Goal: Information Seeking & Learning: Learn about a topic

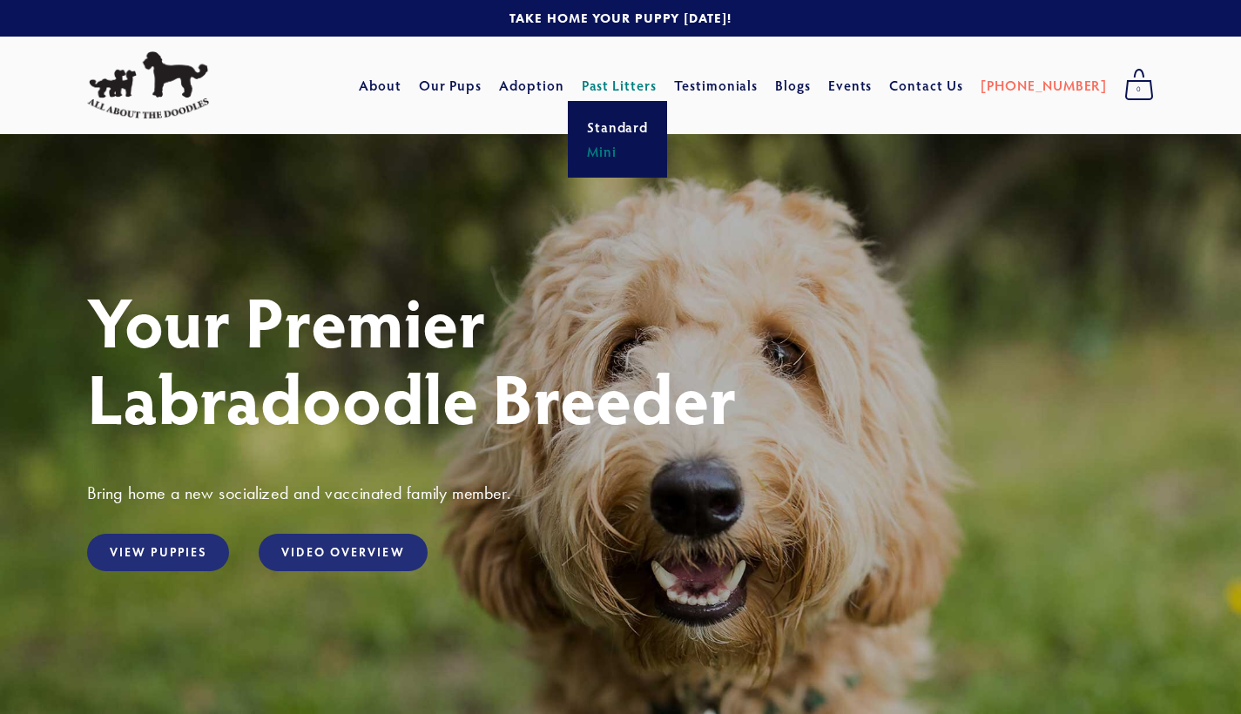
click at [646, 150] on link "Mini" at bounding box center [618, 151] width 72 height 24
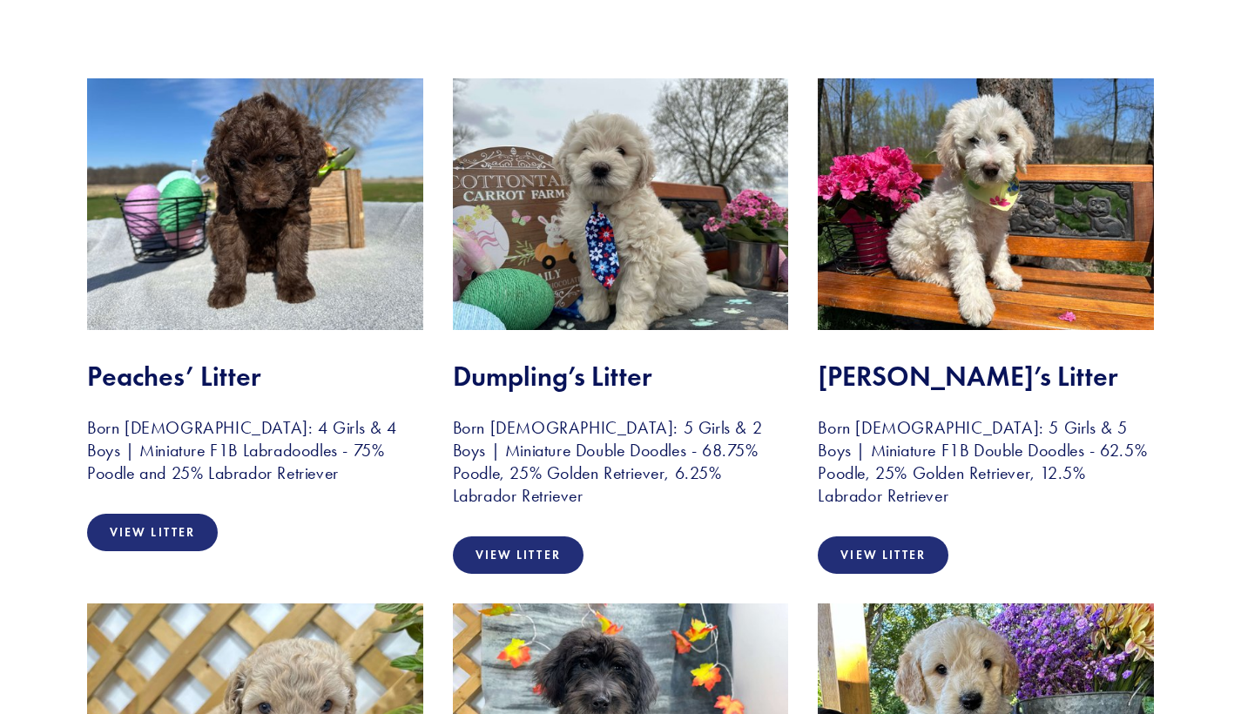
scroll to position [306, 0]
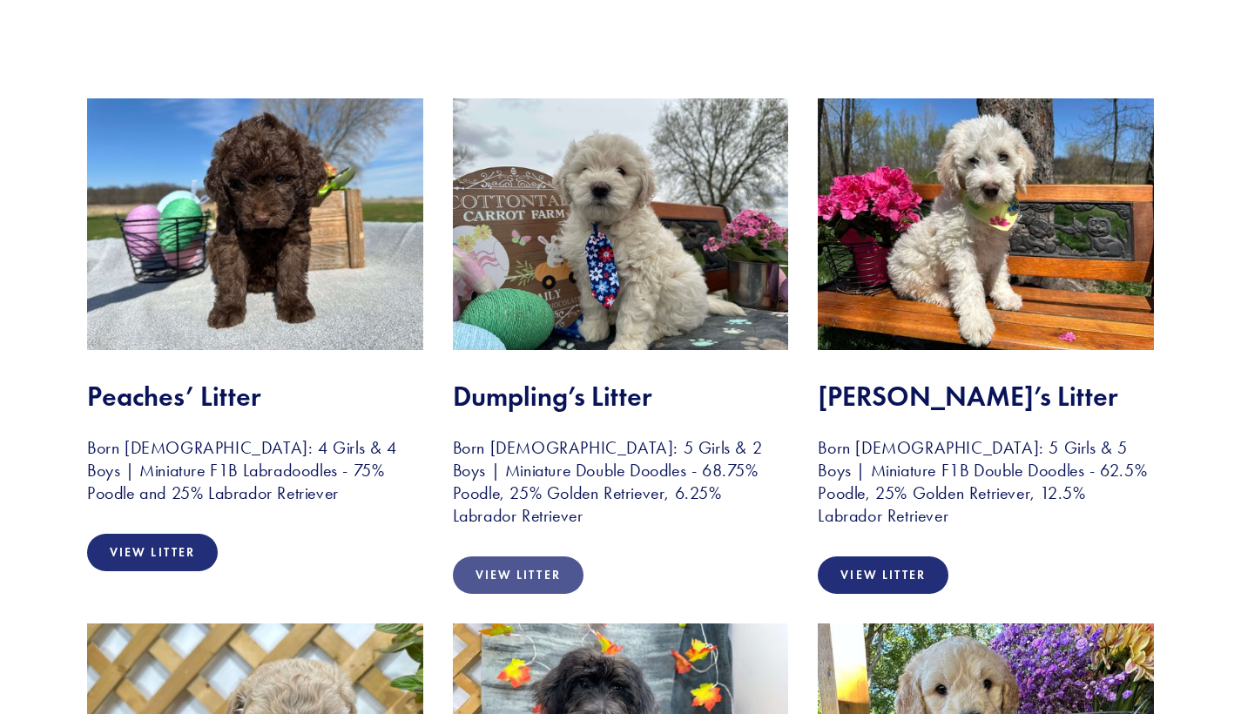
click at [540, 576] on link "View Litter" at bounding box center [518, 574] width 131 height 37
click at [186, 560] on link "View Litter" at bounding box center [152, 552] width 131 height 37
click at [916, 579] on link "View Litter" at bounding box center [883, 574] width 131 height 37
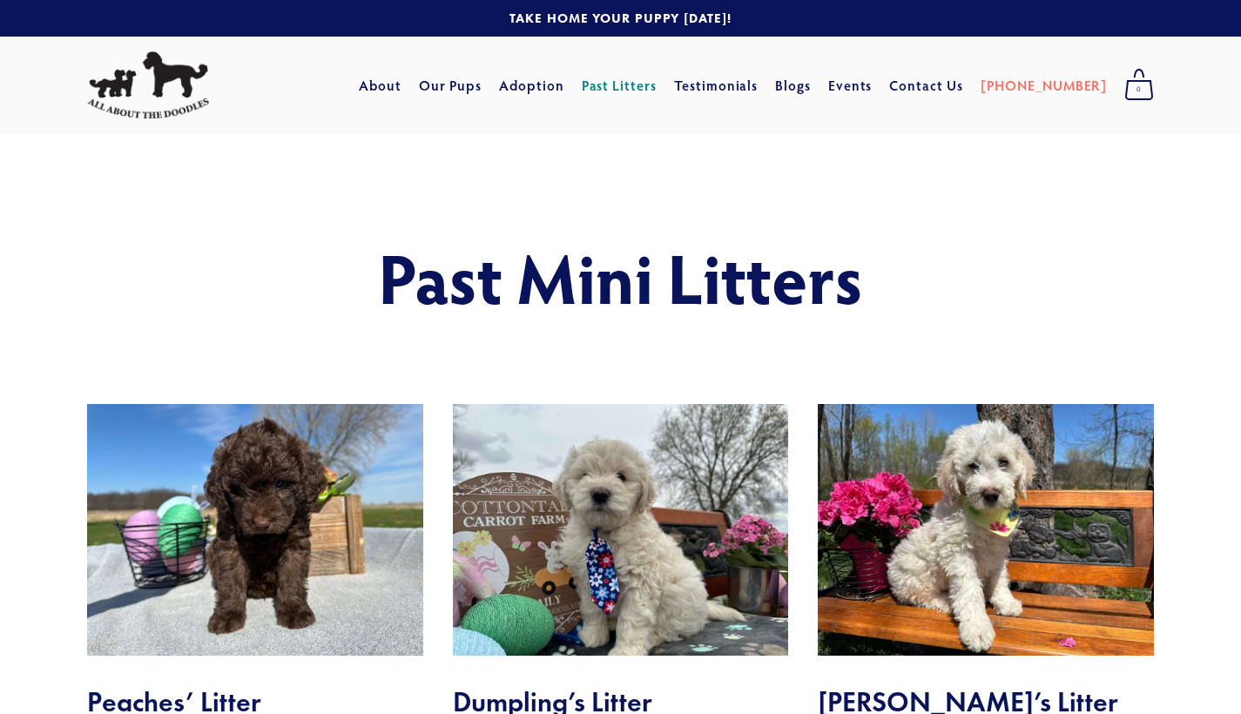
scroll to position [0, 0]
click at [468, 93] on link "Our Pups" at bounding box center [451, 85] width 64 height 31
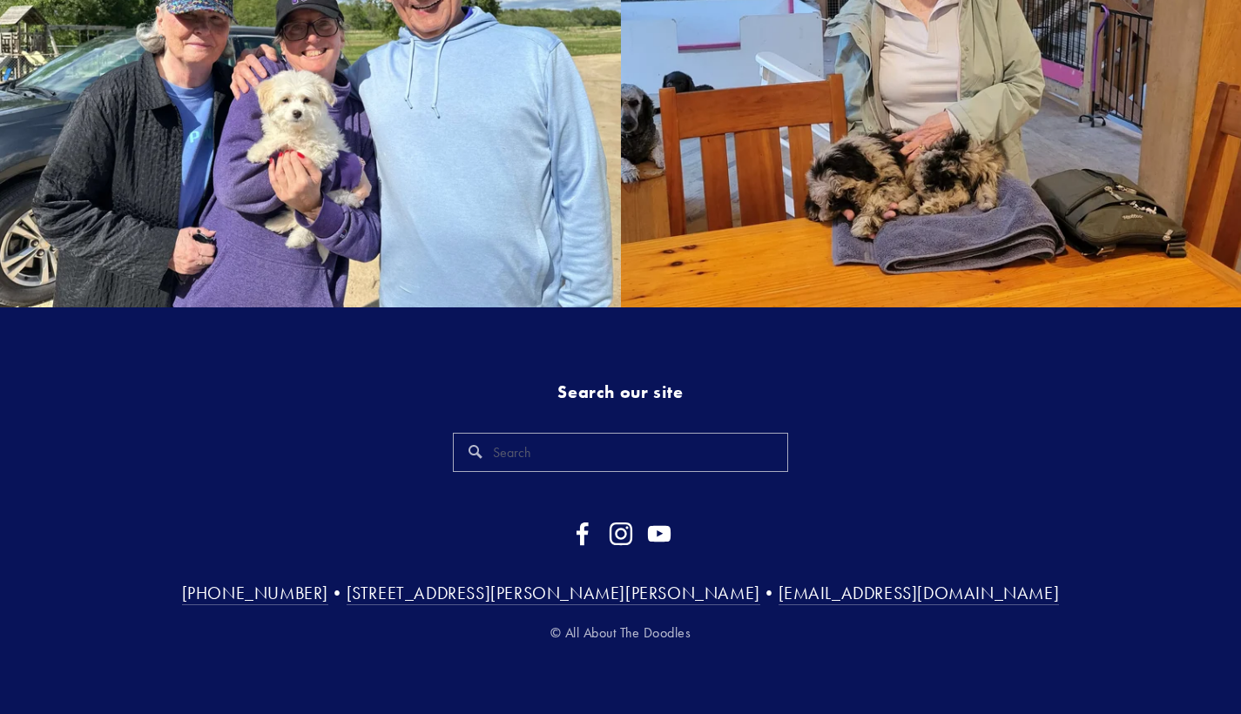
scroll to position [1796, 0]
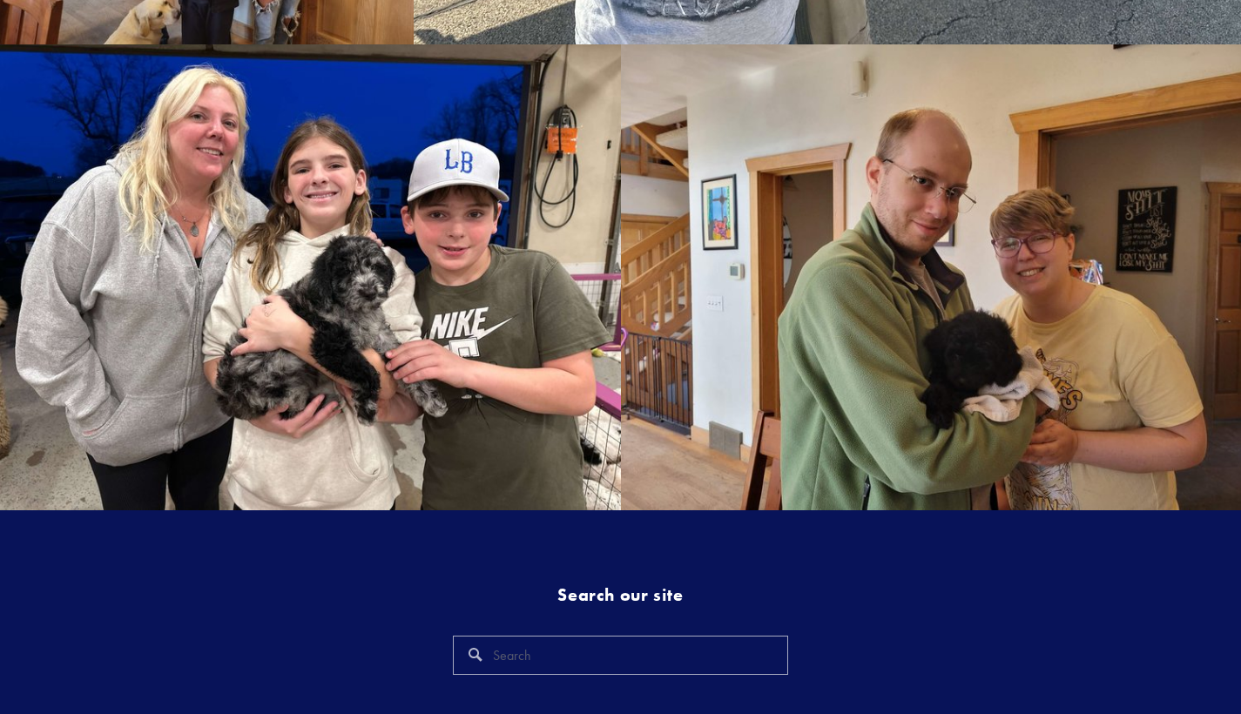
scroll to position [3329, 0]
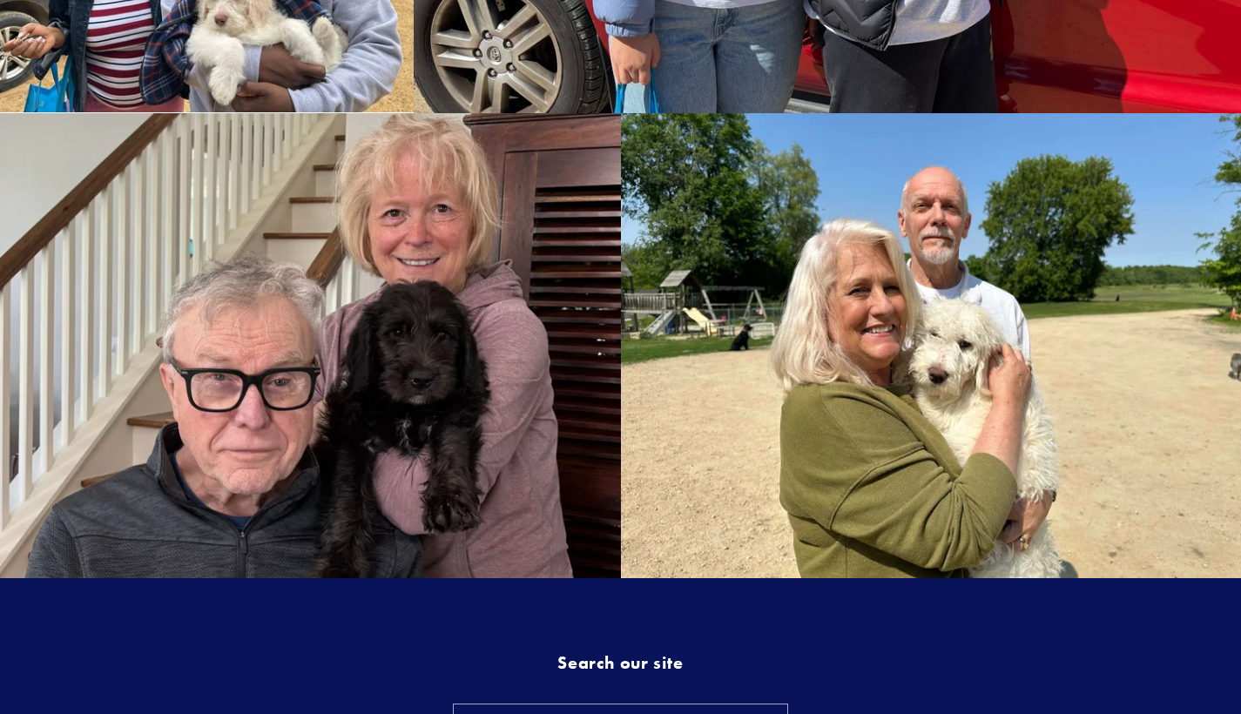
scroll to position [3549, 0]
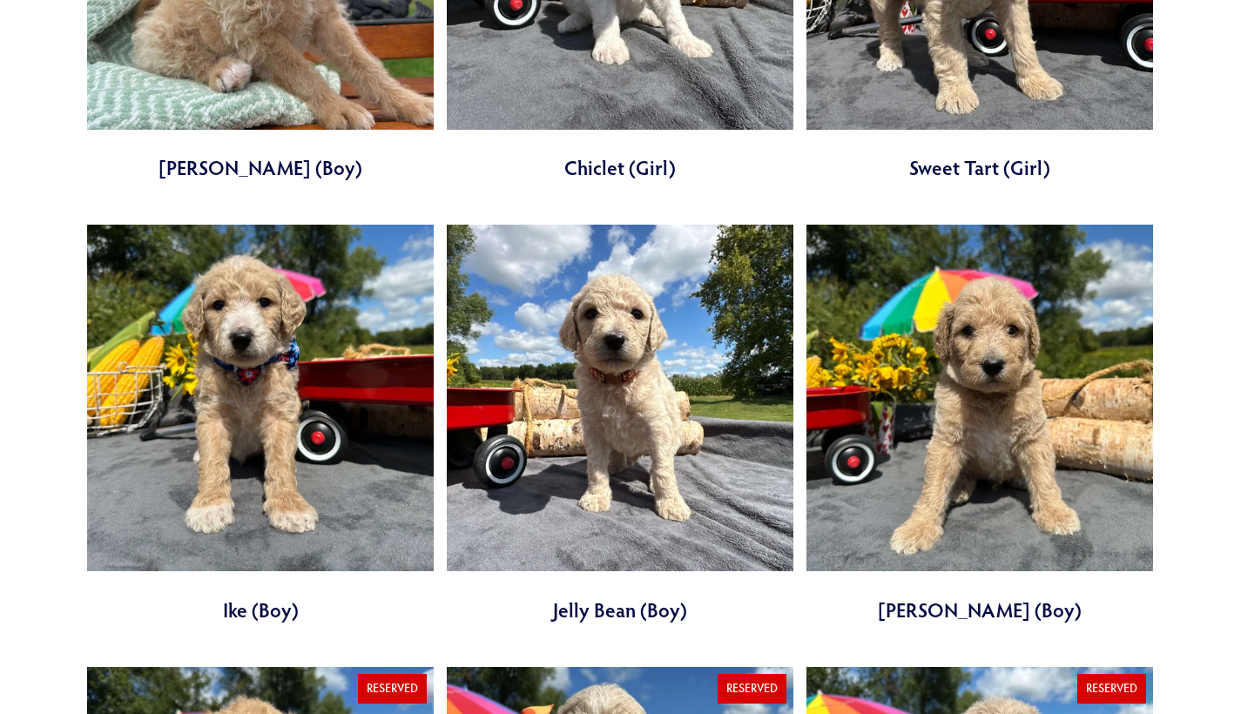
scroll to position [1798, 0]
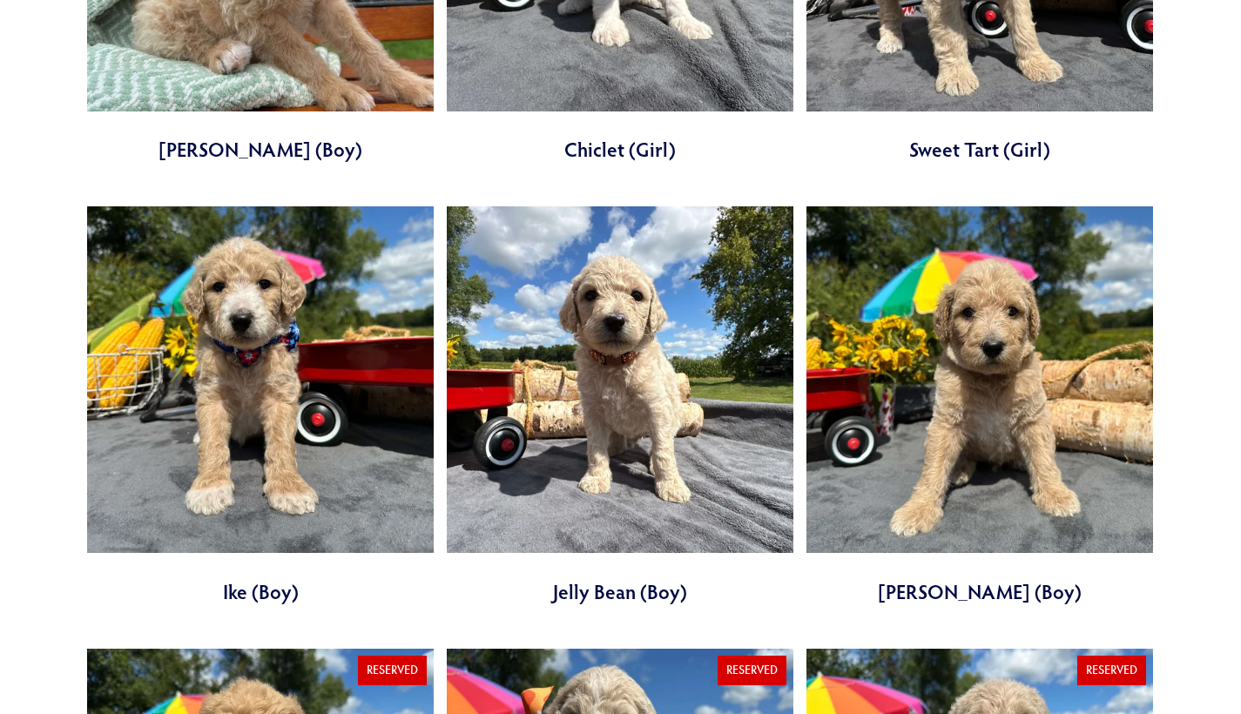
click at [211, 289] on link at bounding box center [260, 405] width 347 height 399
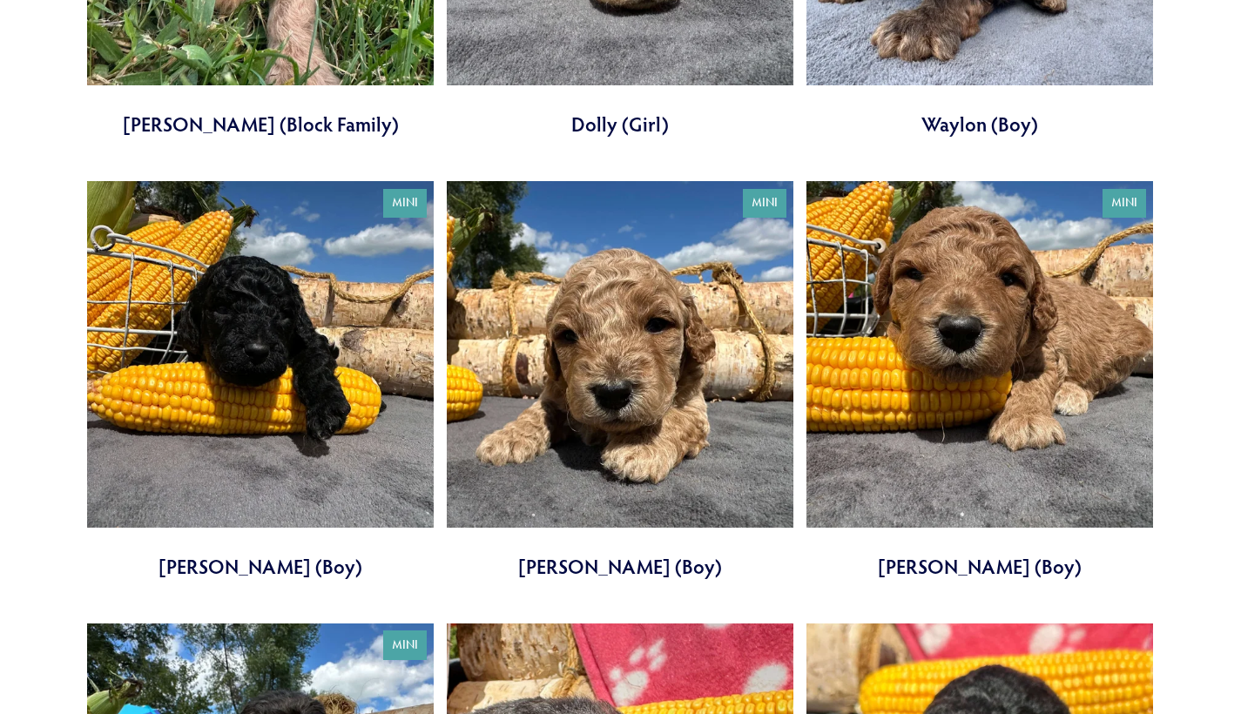
scroll to position [4027, 0]
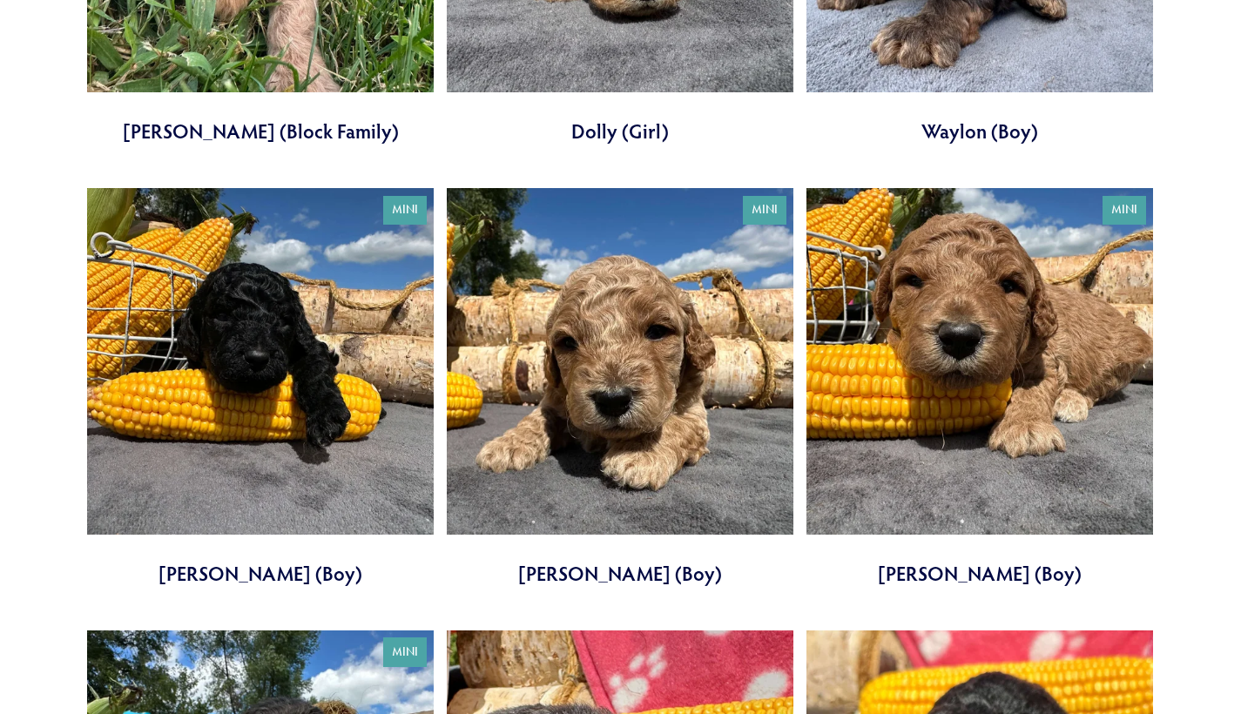
click at [996, 424] on link at bounding box center [979, 387] width 347 height 399
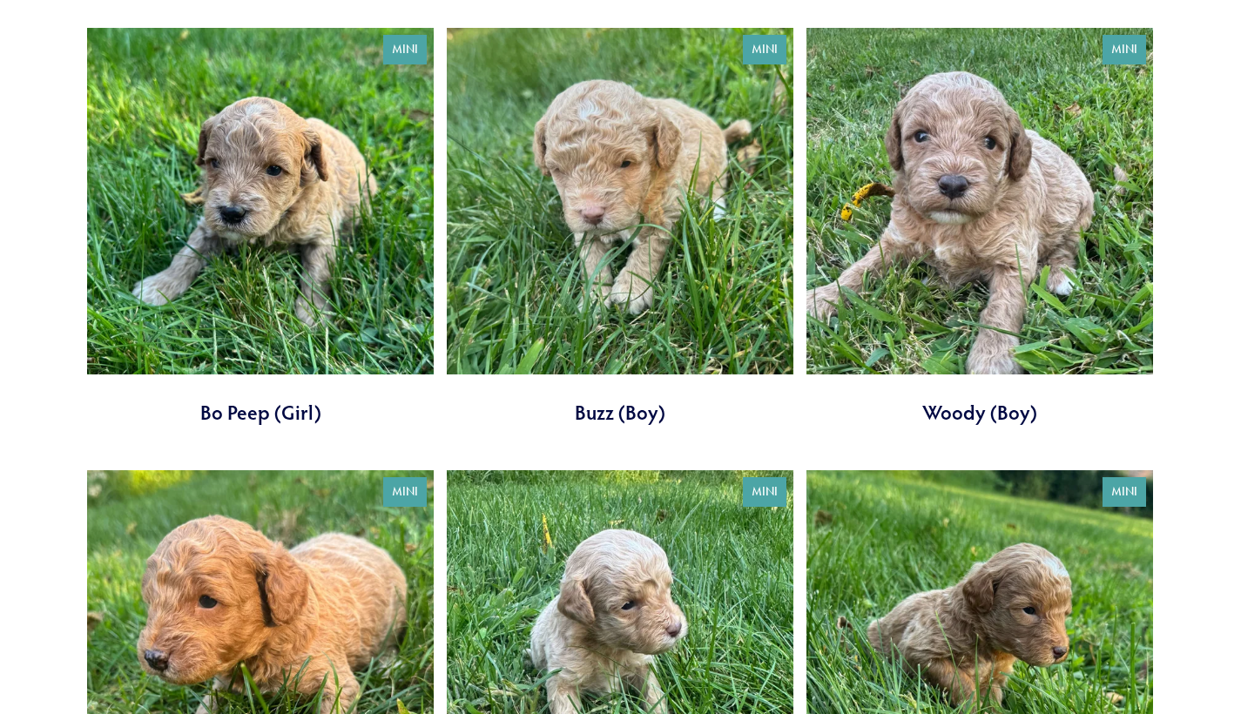
scroll to position [2862, 0]
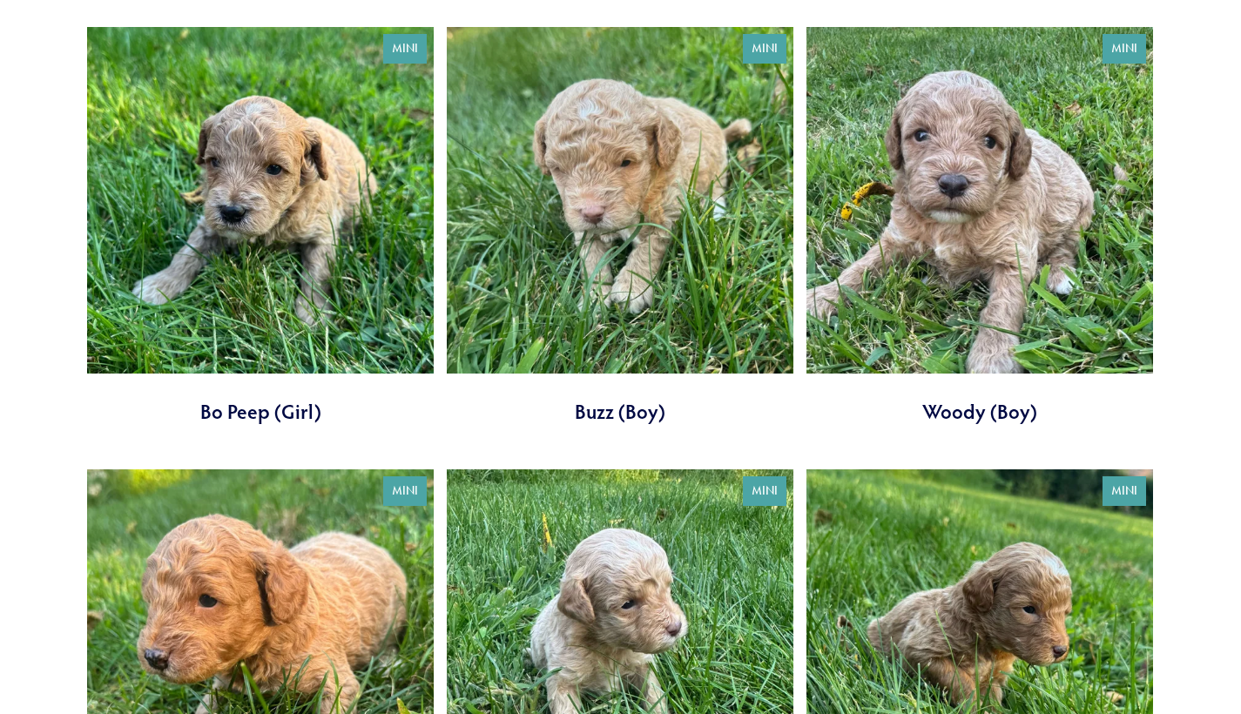
click at [952, 220] on link at bounding box center [979, 226] width 347 height 399
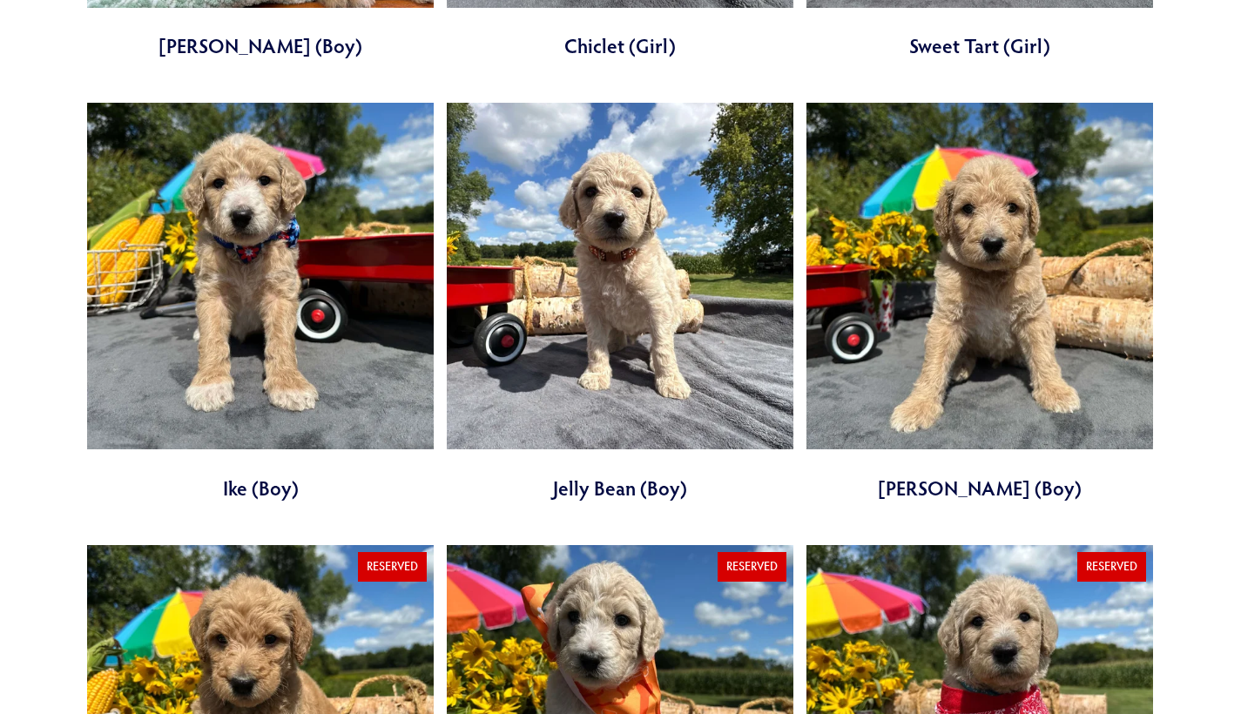
scroll to position [1882, 0]
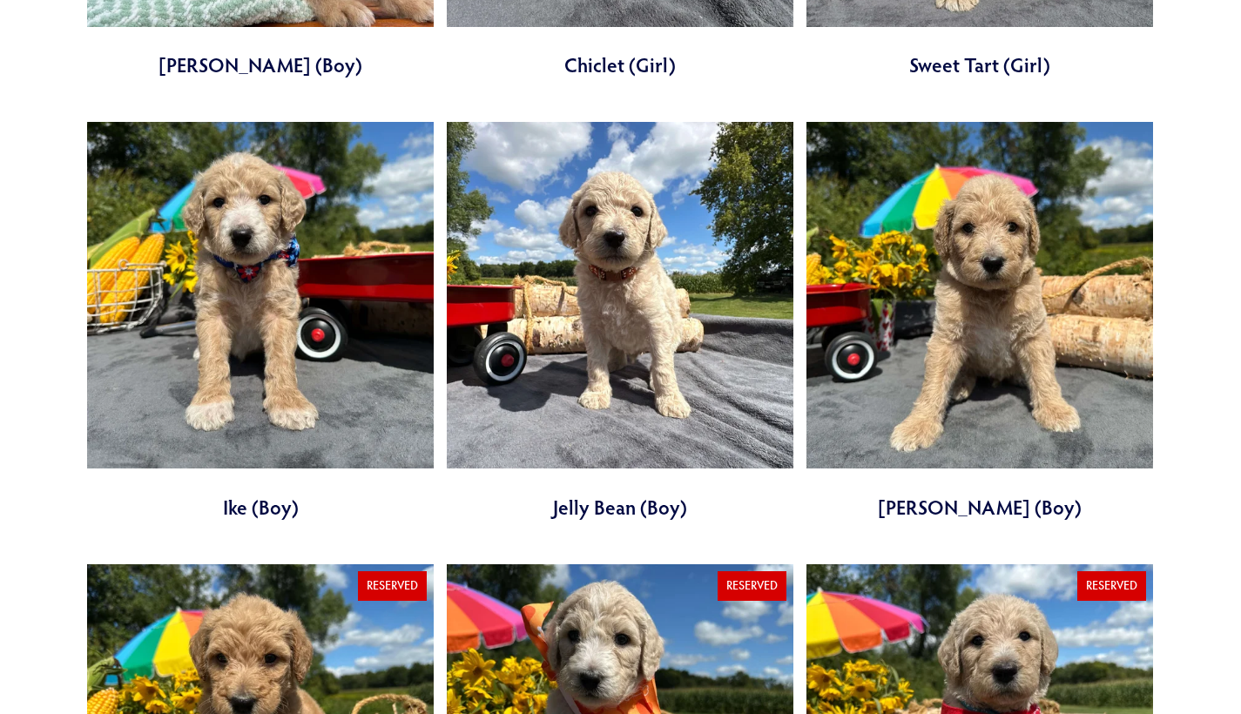
click at [1015, 335] on link at bounding box center [979, 321] width 347 height 399
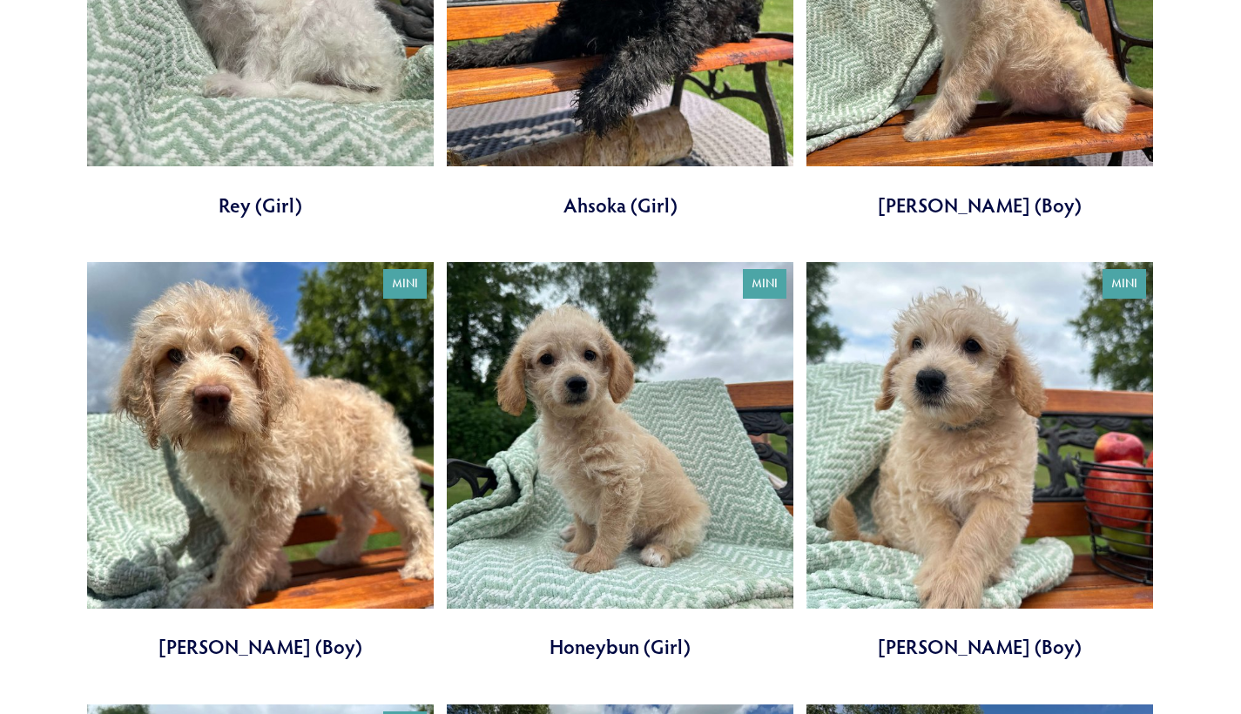
scroll to position [855, 0]
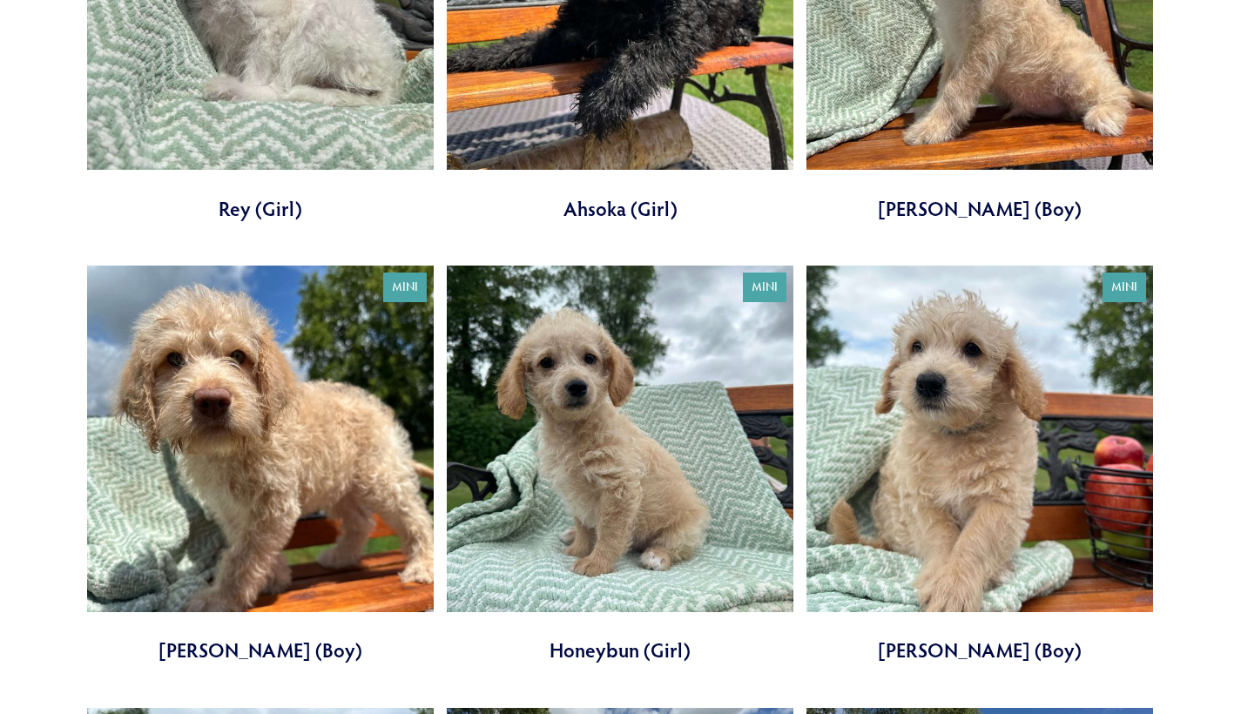
click at [1000, 535] on link at bounding box center [979, 465] width 347 height 399
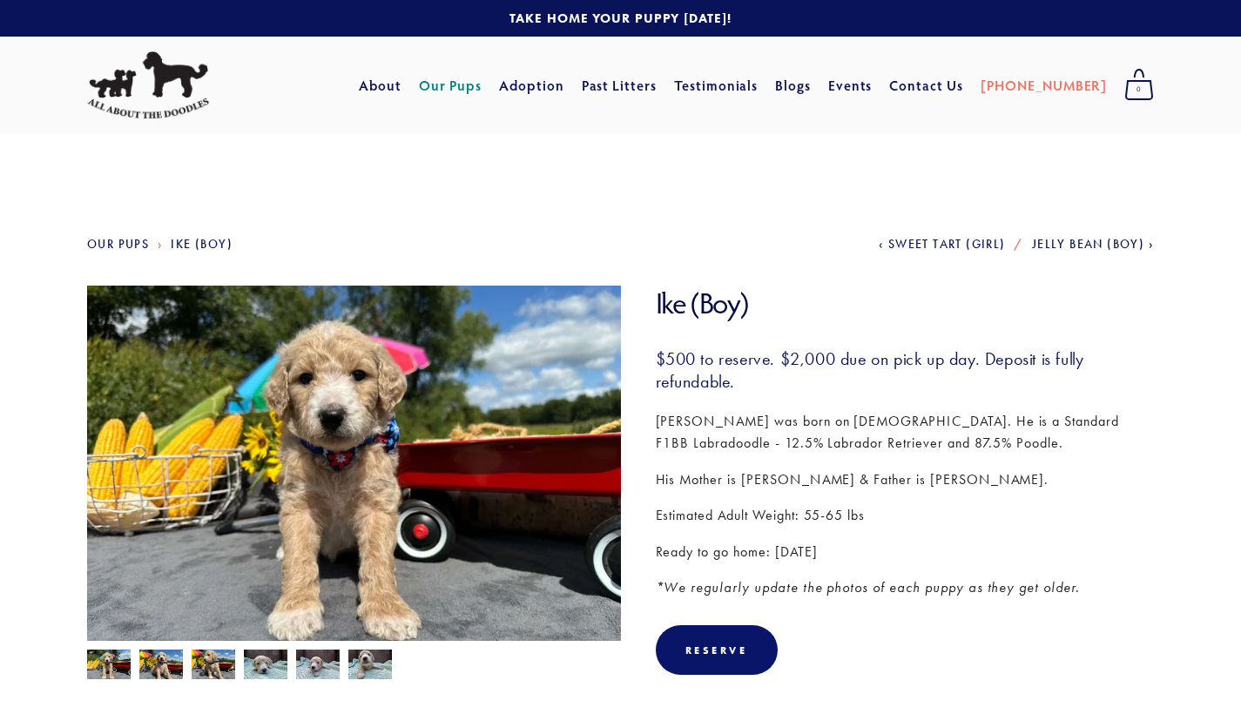
click at [143, 670] on img at bounding box center [161, 666] width 44 height 33
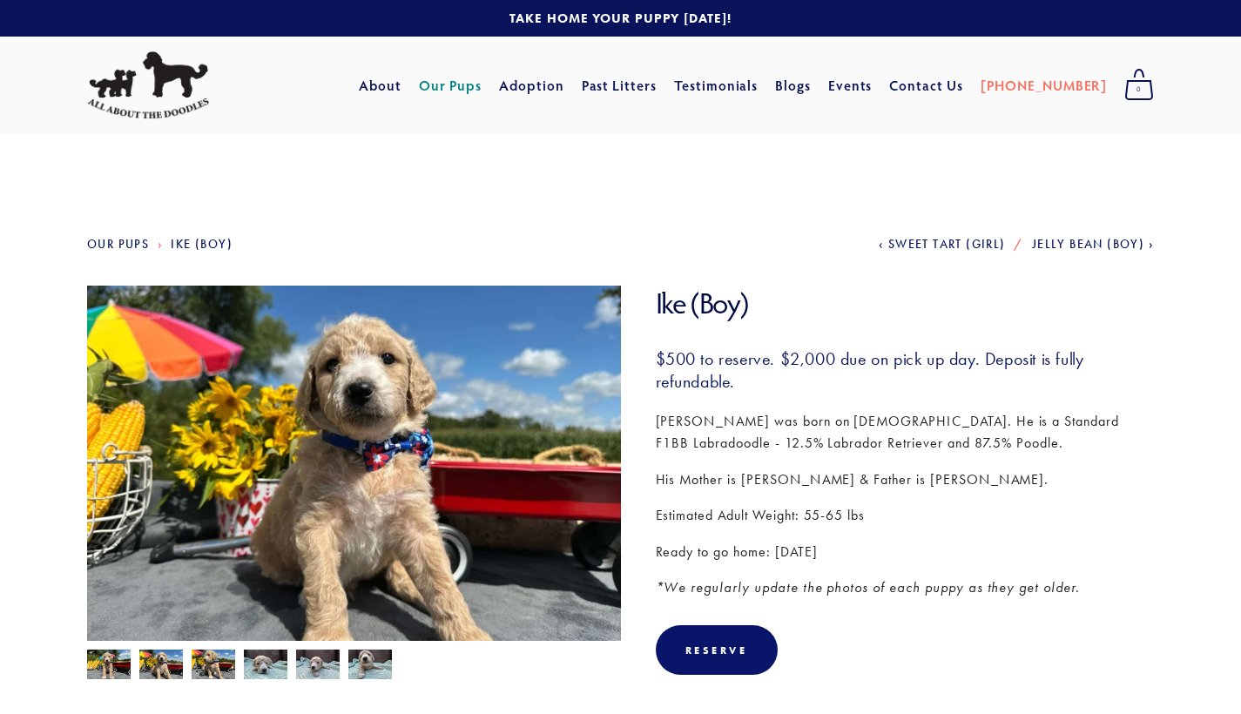
click at [214, 667] on img at bounding box center [214, 666] width 44 height 33
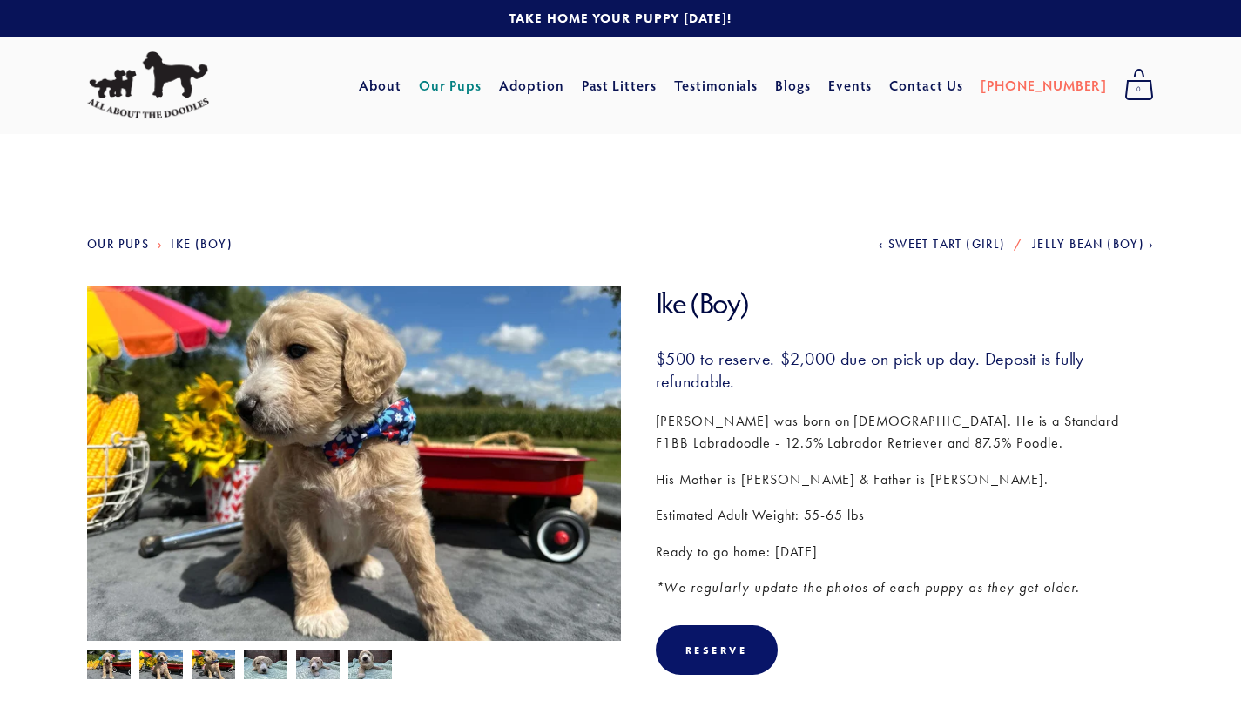
click at [258, 668] on img at bounding box center [266, 664] width 44 height 33
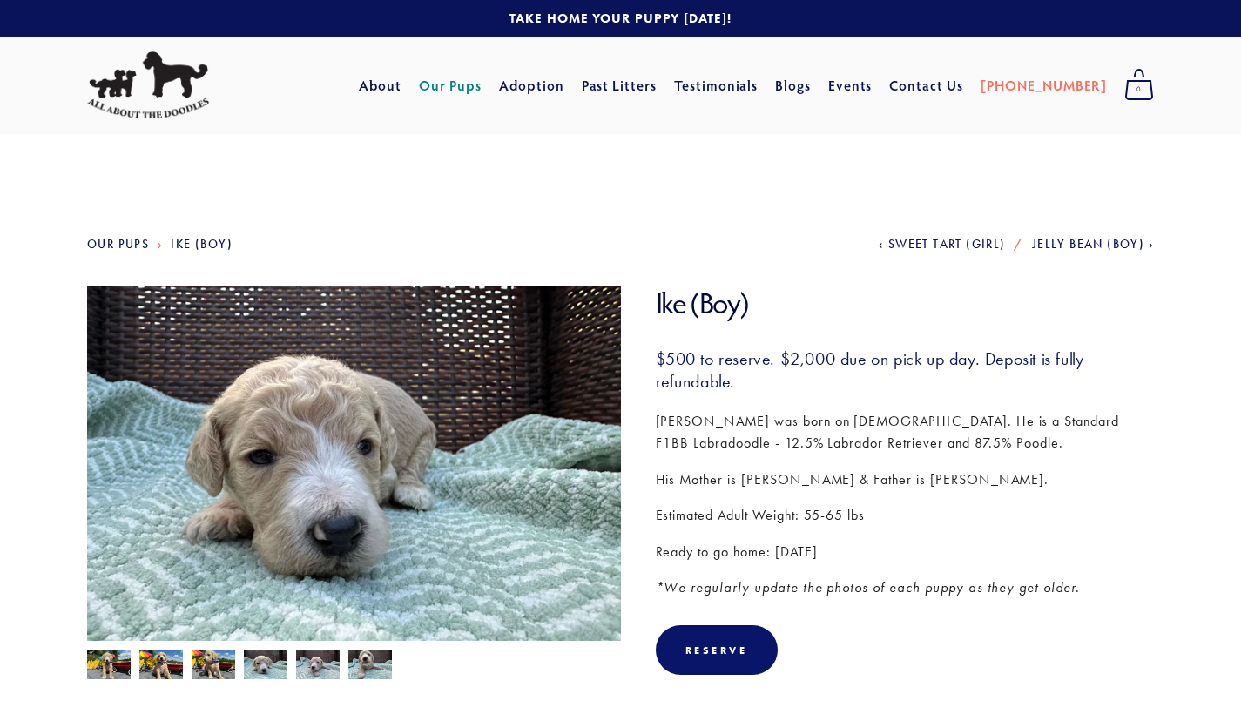
click at [305, 670] on img at bounding box center [318, 666] width 44 height 33
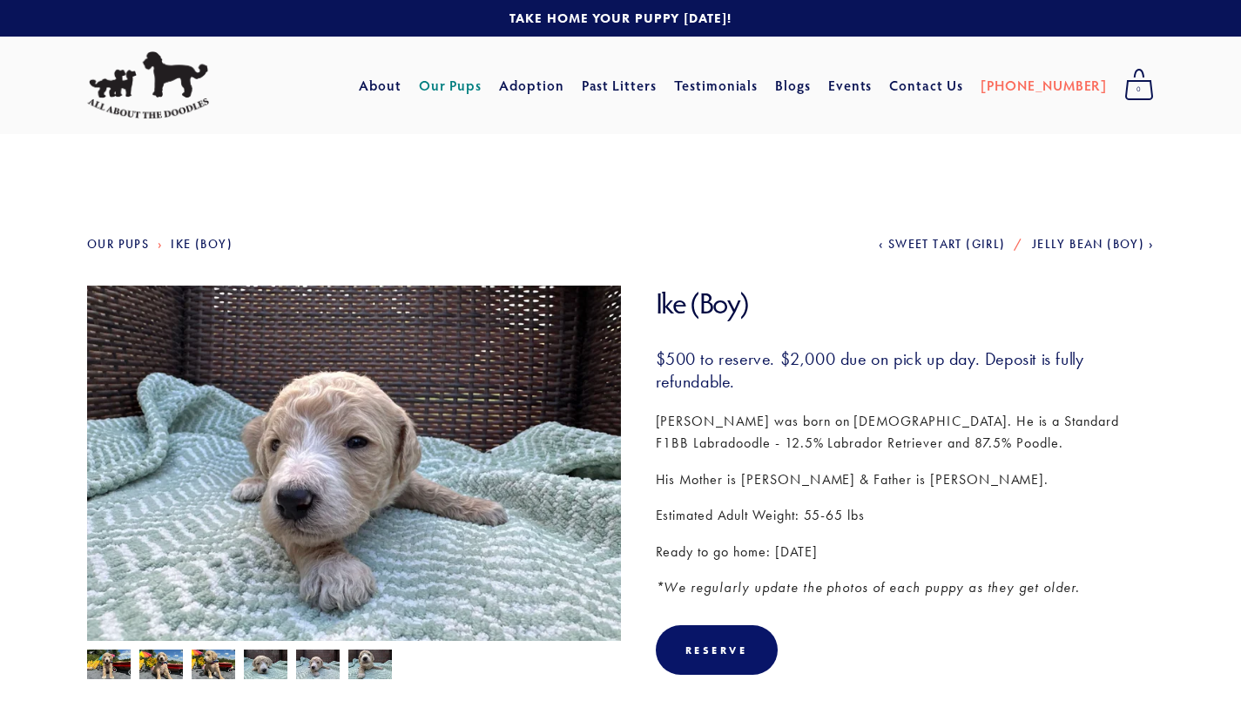
click at [358, 667] on img at bounding box center [370, 666] width 44 height 33
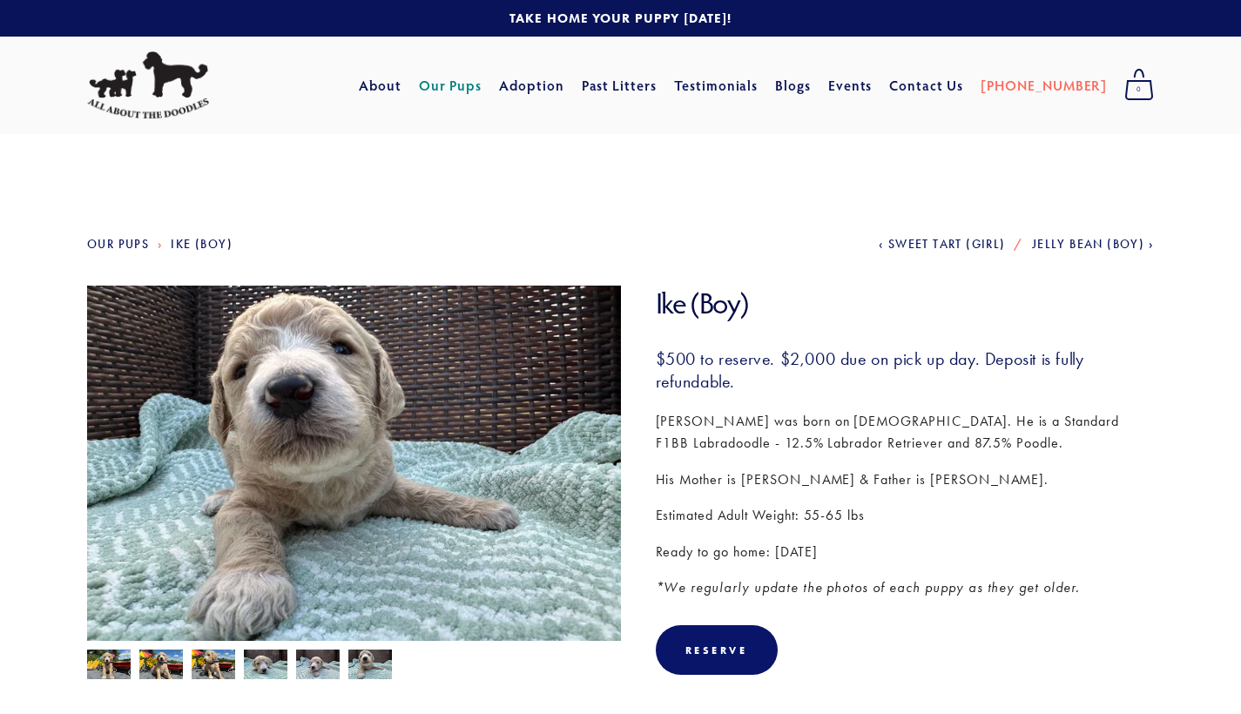
click at [105, 665] on img at bounding box center [109, 666] width 44 height 33
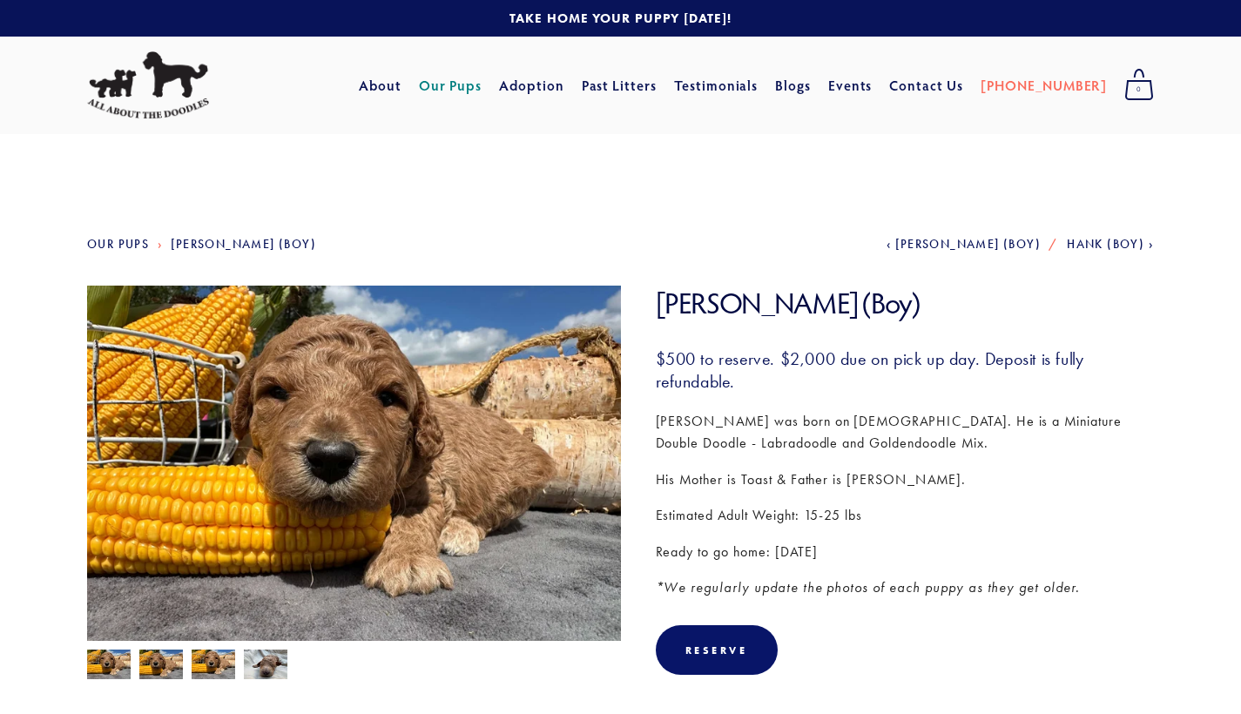
click at [169, 666] on img at bounding box center [161, 666] width 44 height 33
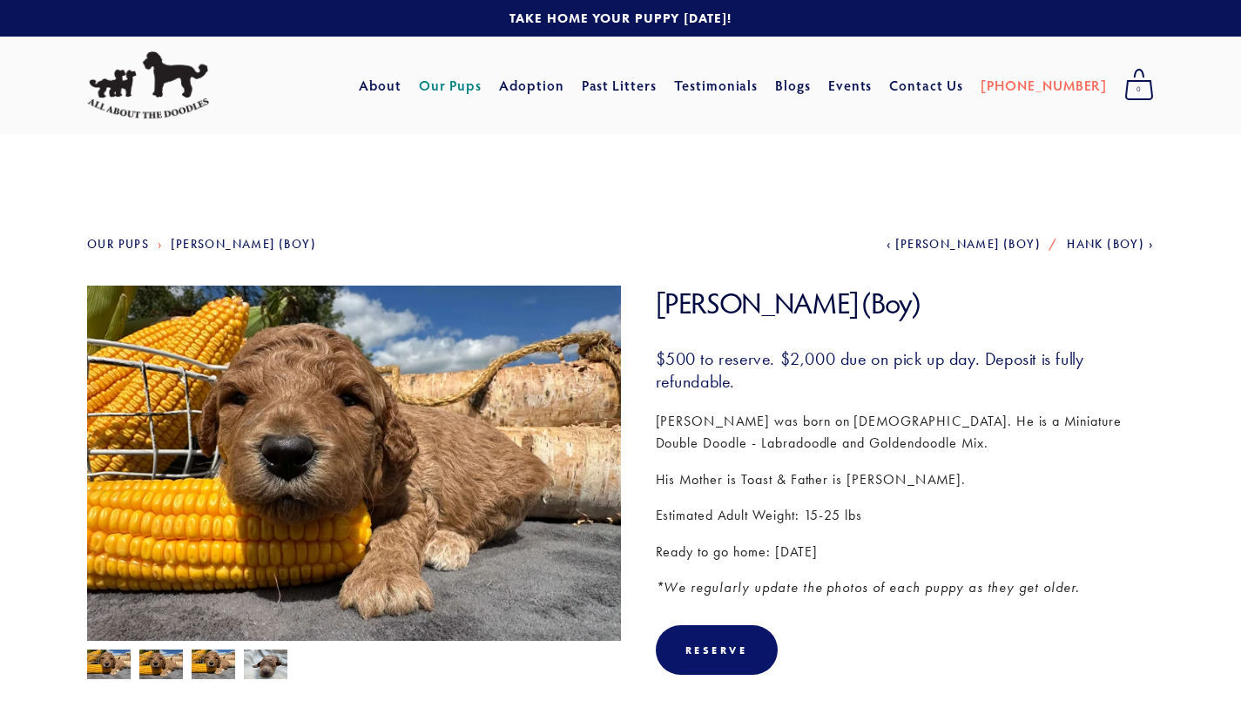
click at [202, 668] on img at bounding box center [214, 666] width 44 height 33
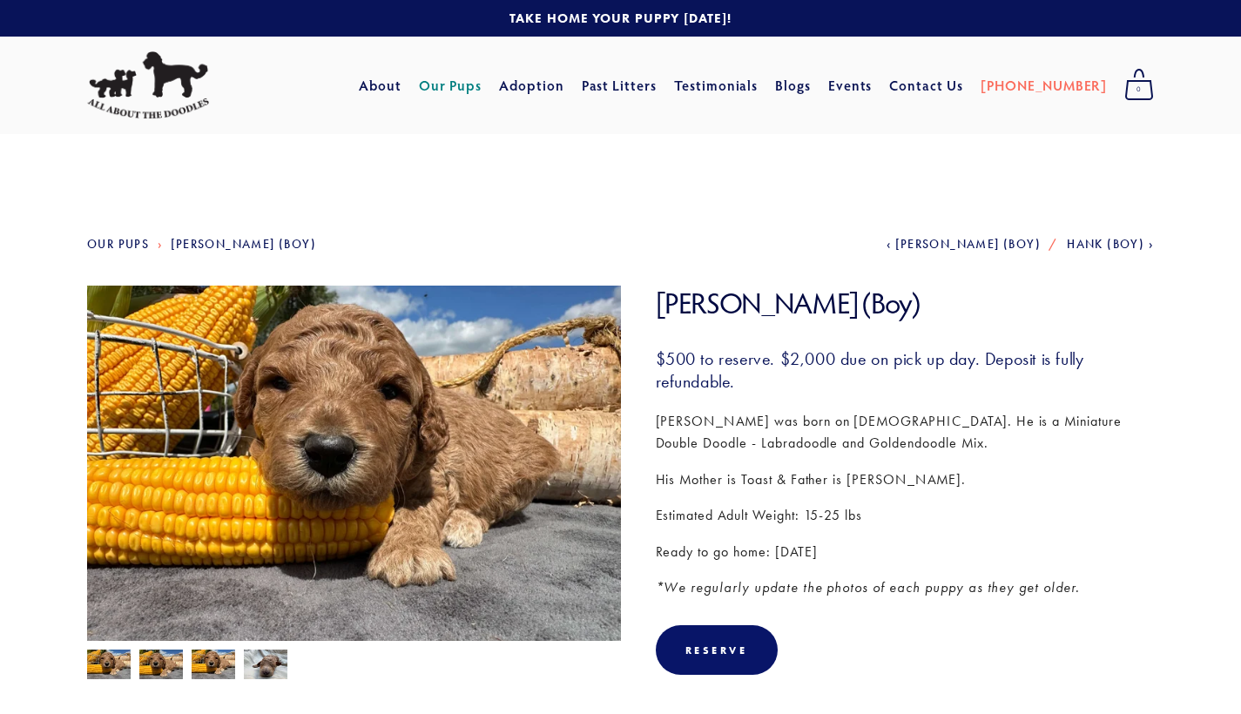
click at [252, 661] on img at bounding box center [266, 664] width 44 height 33
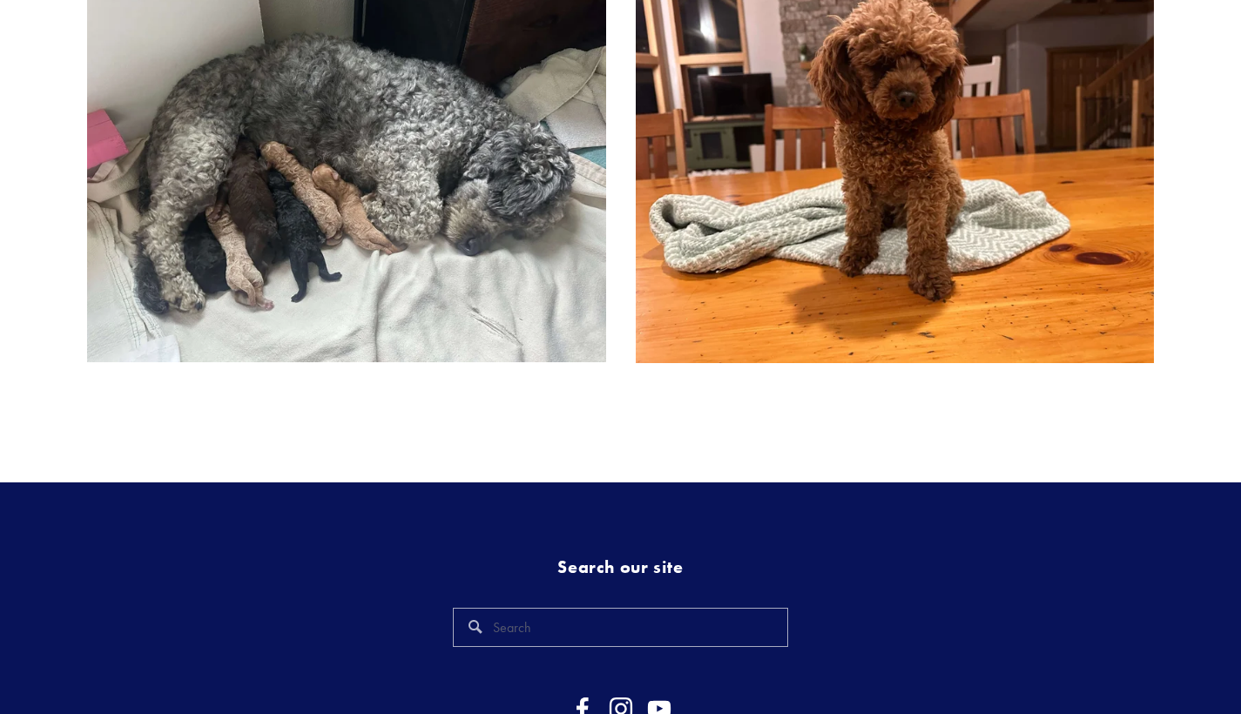
scroll to position [306, 0]
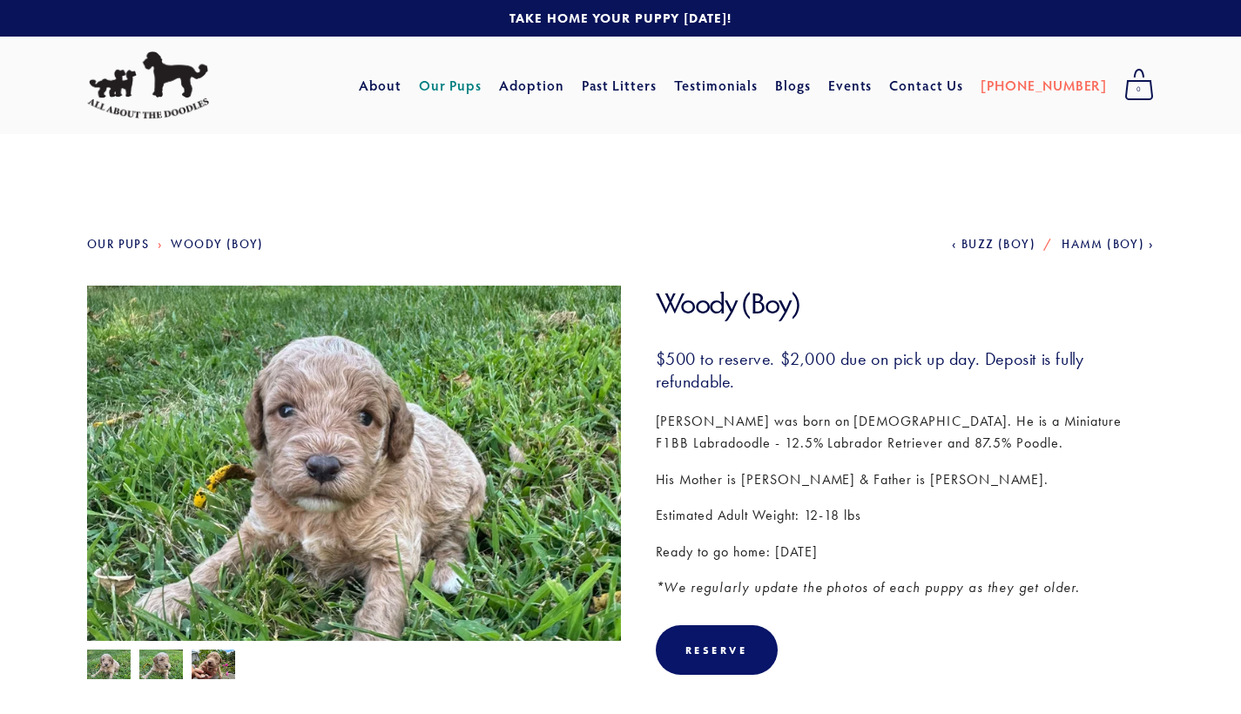
click at [219, 683] on section "Woody (Boy) Woody (Boy) $500.00 $500 to reserve. $2,000 due on pick up day. Dep…" at bounding box center [620, 493] width 1067 height 415
click at [212, 670] on img at bounding box center [214, 666] width 44 height 33
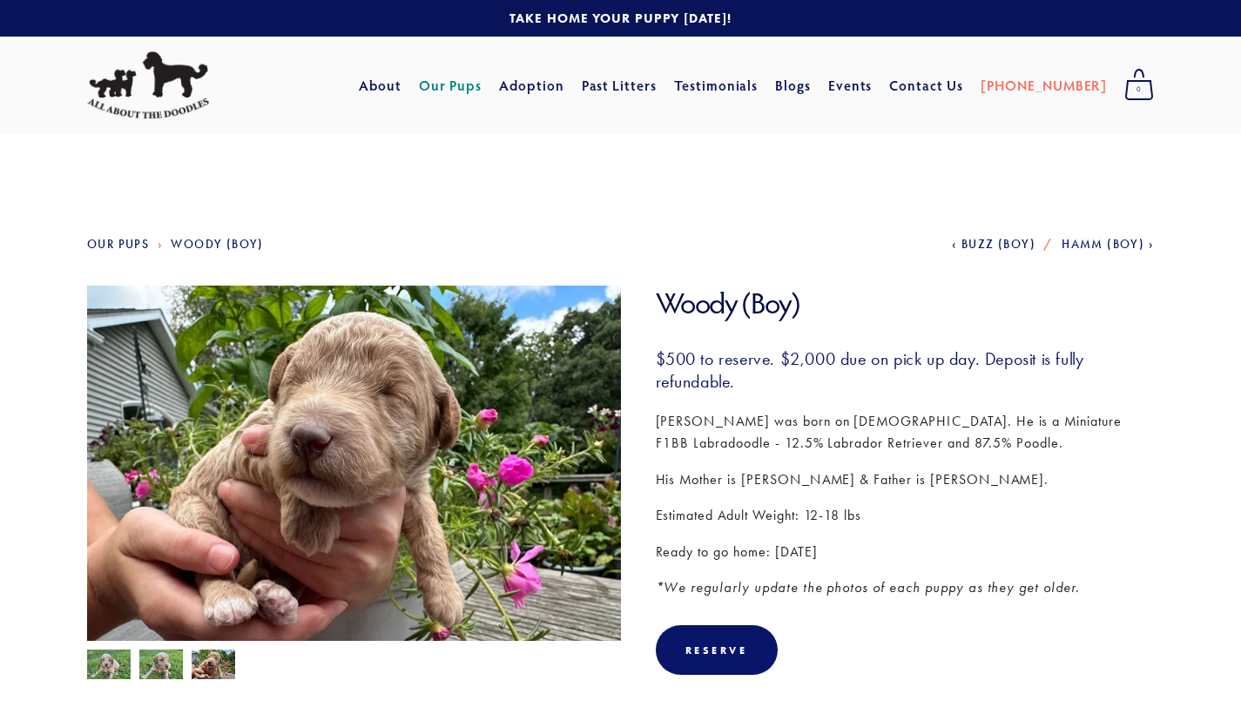
click at [162, 664] on img at bounding box center [161, 666] width 44 height 33
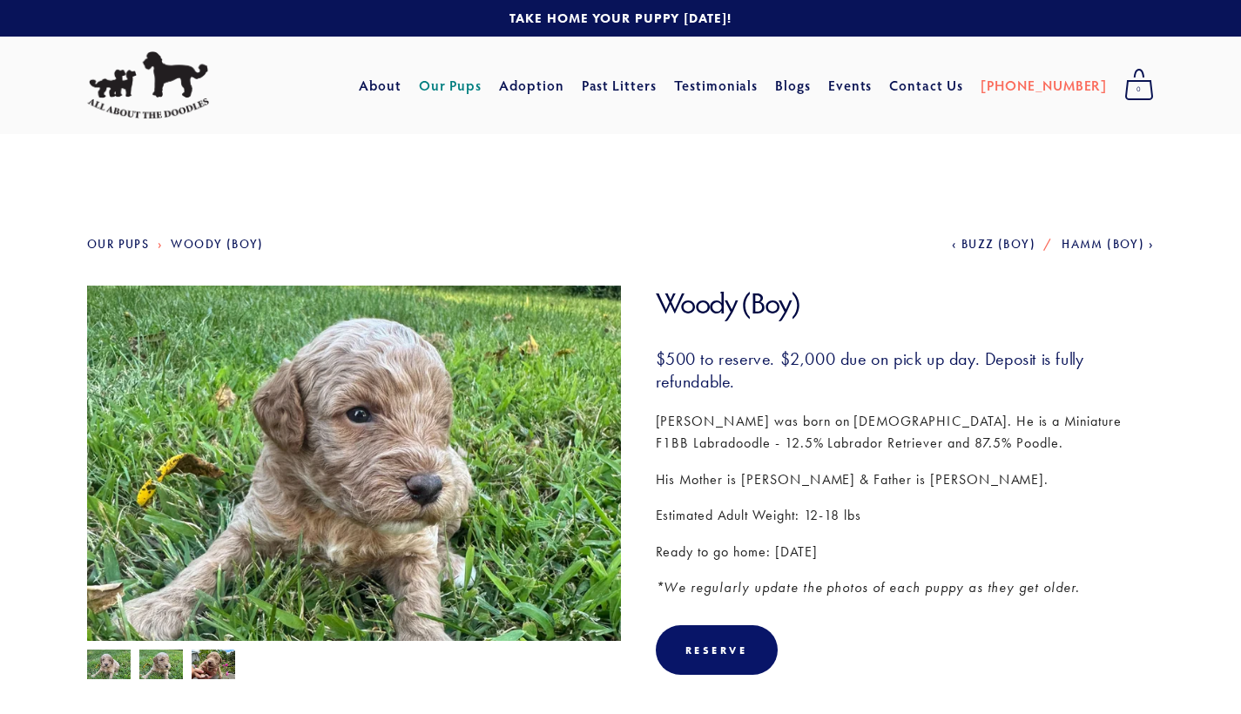
click at [107, 665] on img at bounding box center [109, 666] width 44 height 33
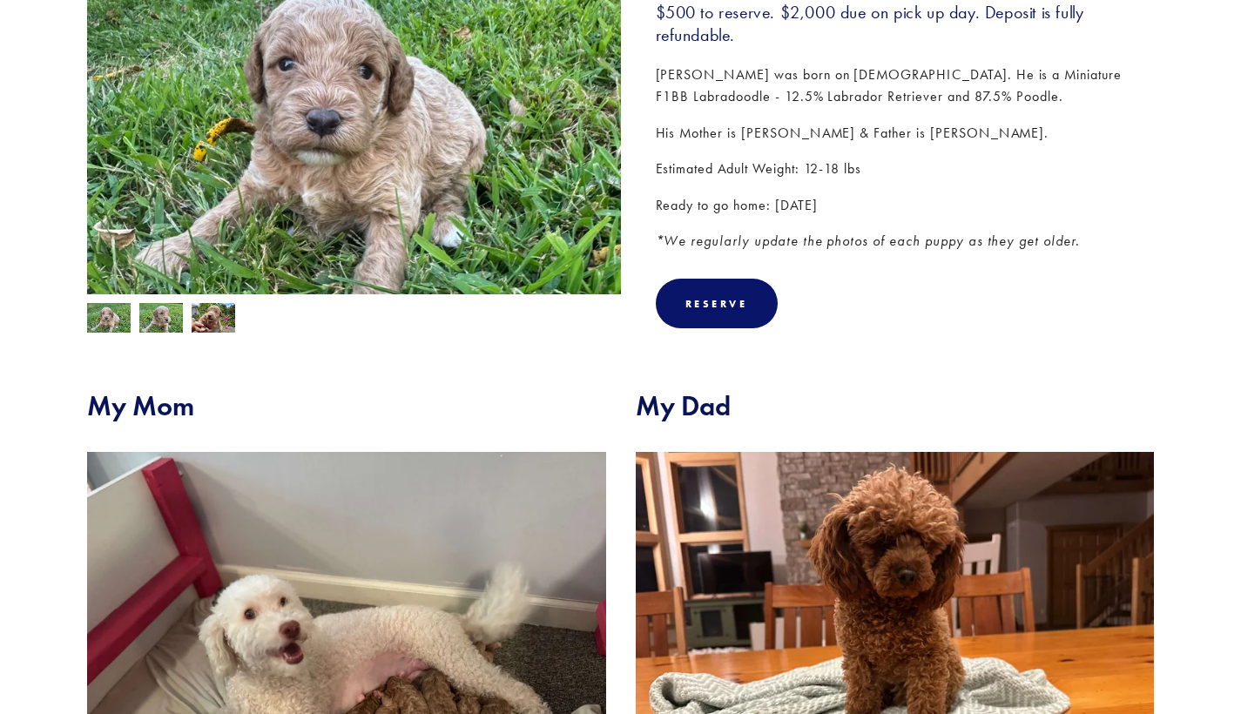
scroll to position [292, 0]
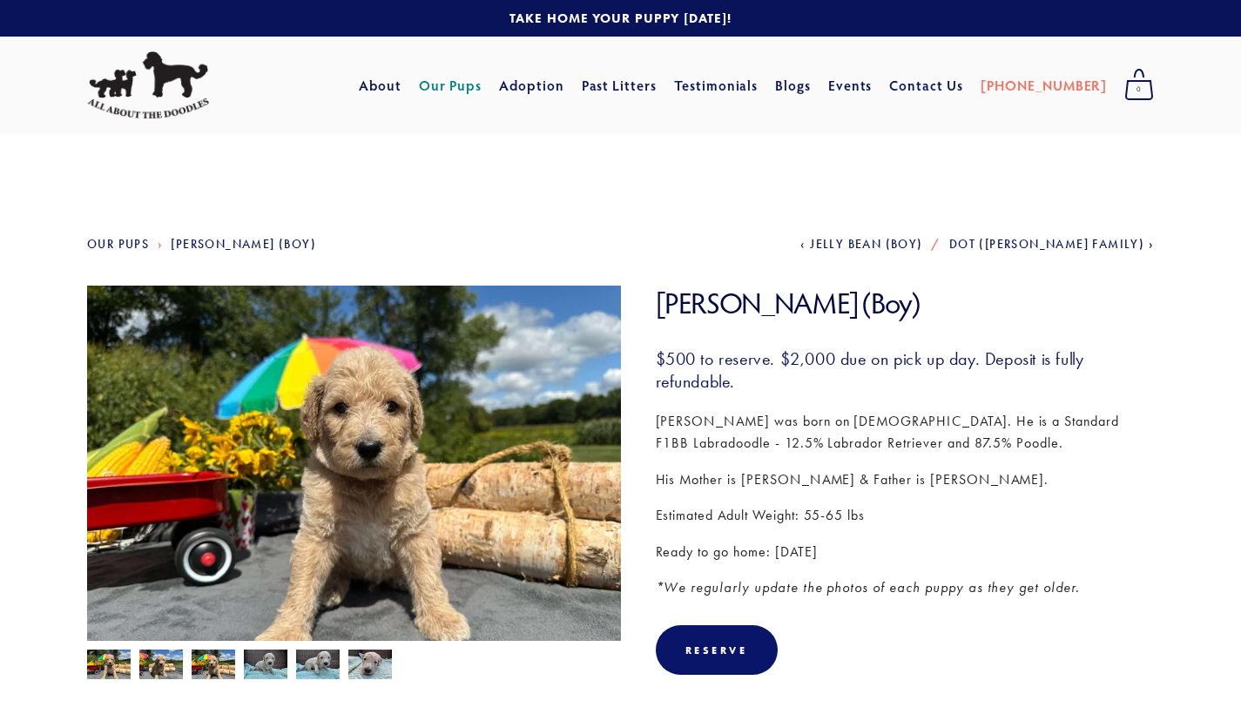
click at [156, 674] on img at bounding box center [161, 666] width 44 height 33
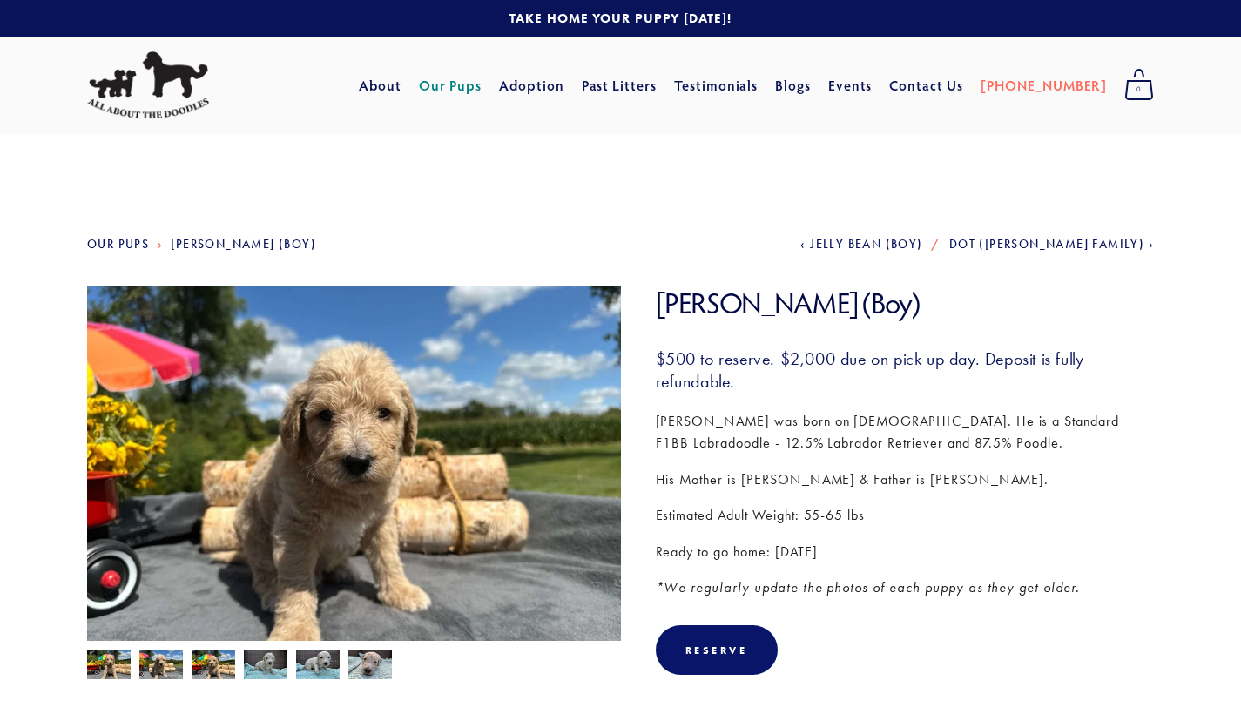
click at [213, 669] on img at bounding box center [214, 666] width 44 height 33
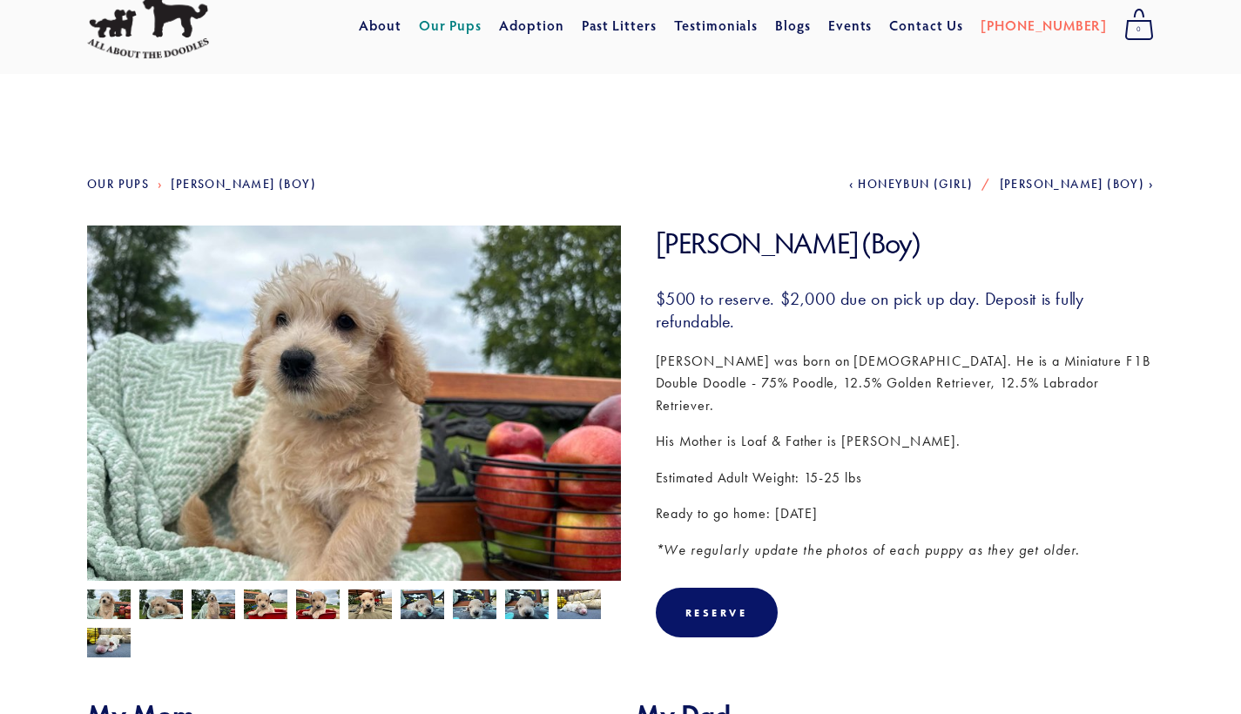
scroll to position [67, 0]
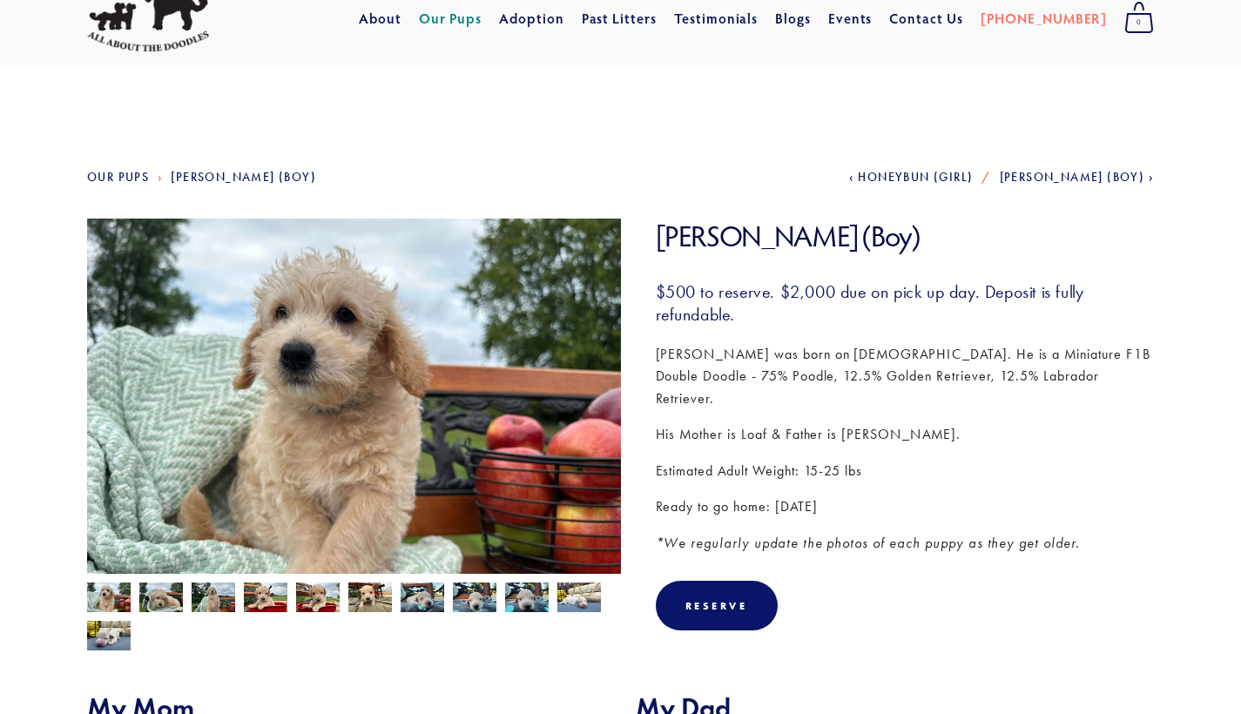
click at [185, 605] on div at bounding box center [349, 612] width 542 height 77
click at [163, 598] on img at bounding box center [161, 597] width 44 height 33
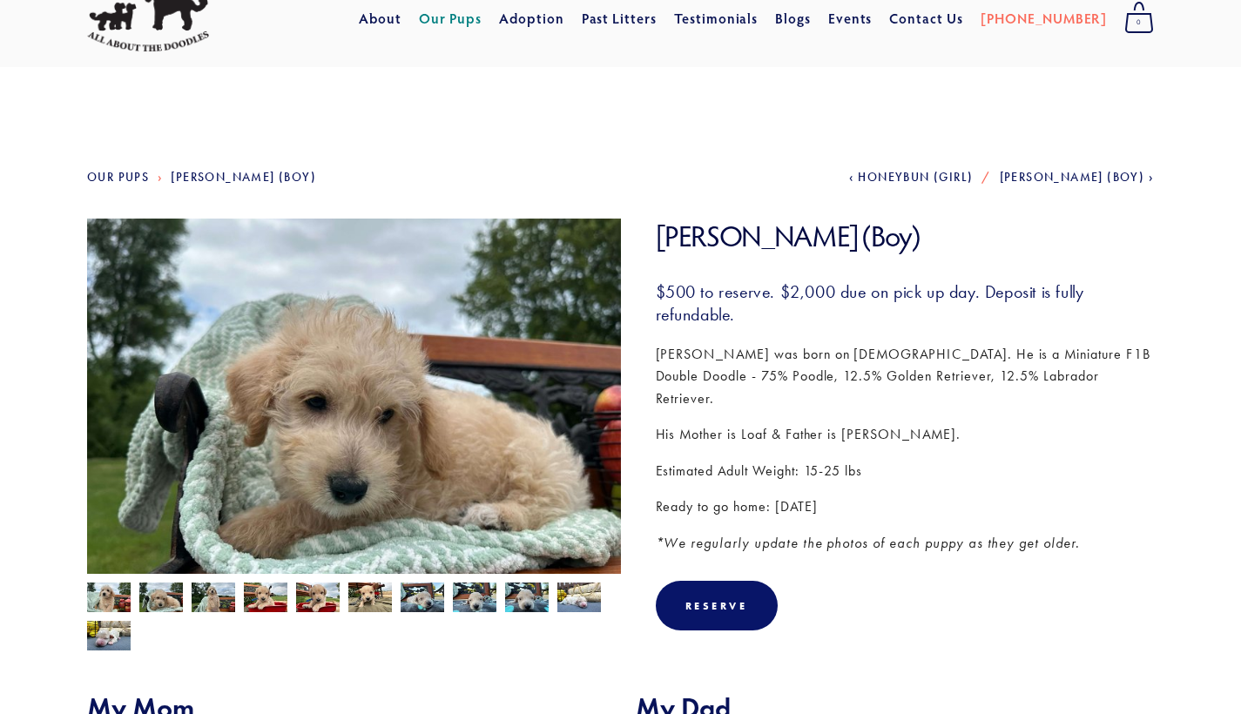
click at [211, 601] on img at bounding box center [214, 598] width 44 height 33
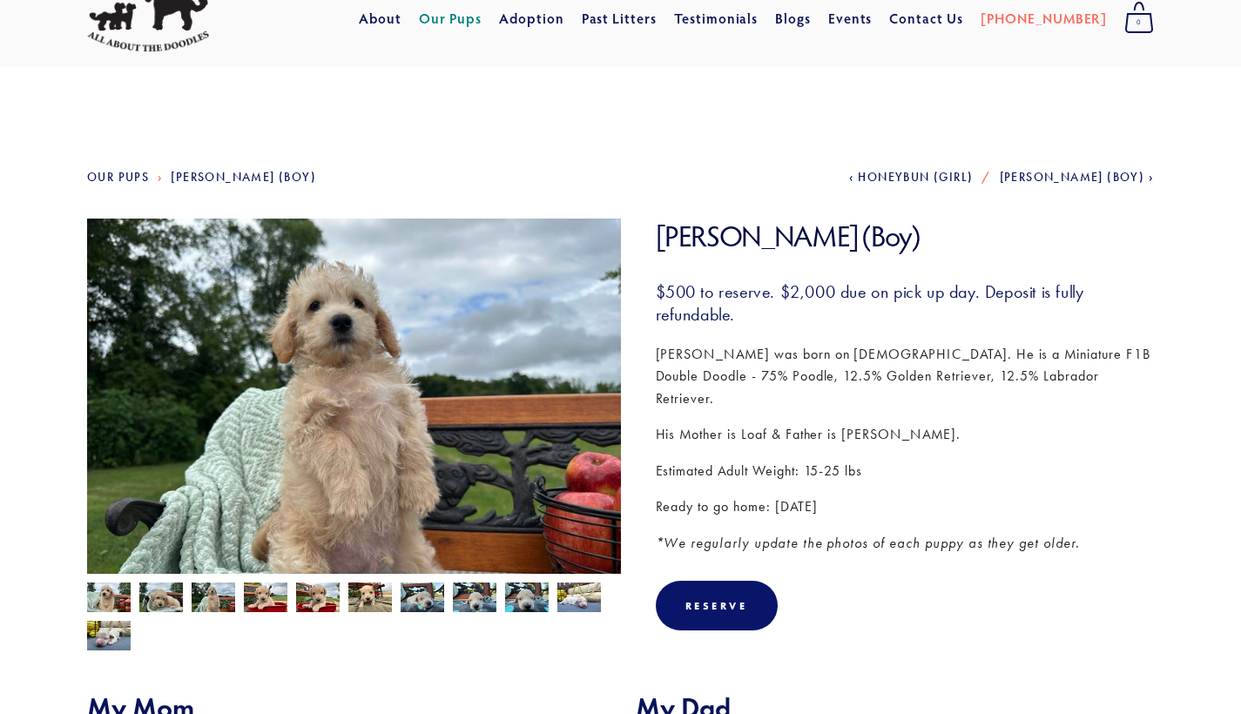
click at [271, 602] on img at bounding box center [266, 598] width 44 height 33
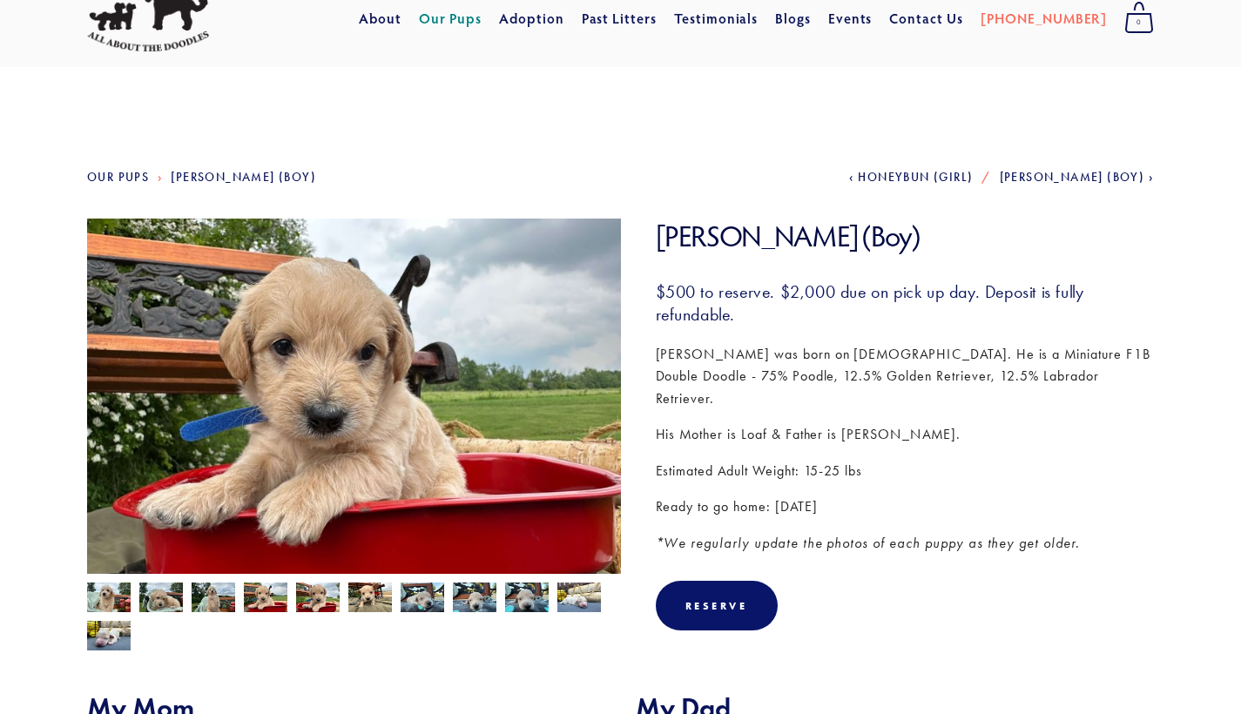
click at [317, 602] on img at bounding box center [318, 598] width 44 height 33
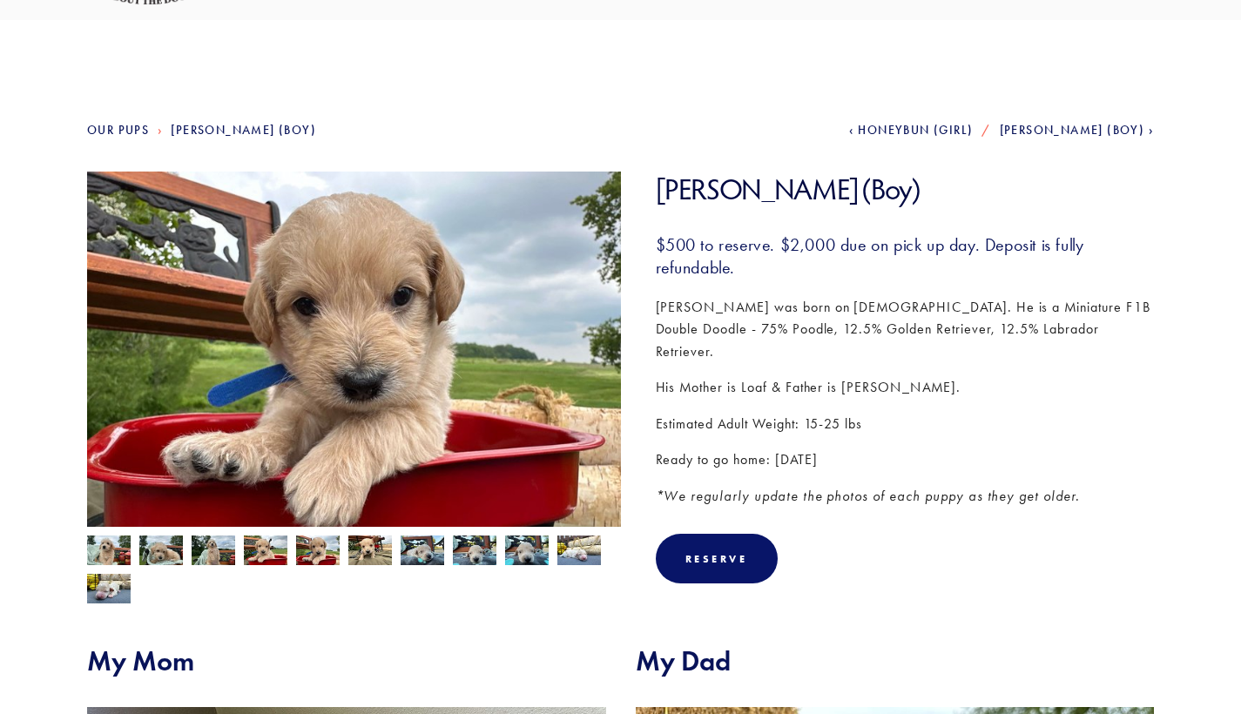
scroll to position [120, 0]
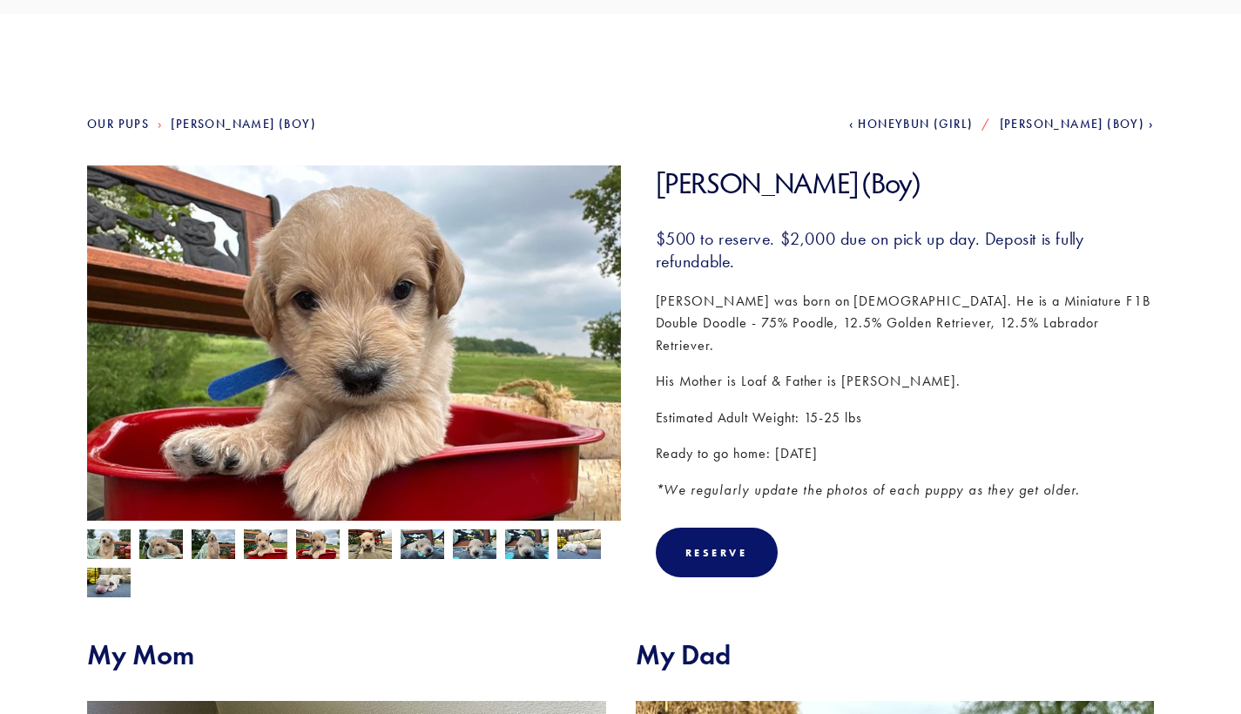
click at [102, 543] on img at bounding box center [109, 545] width 44 height 33
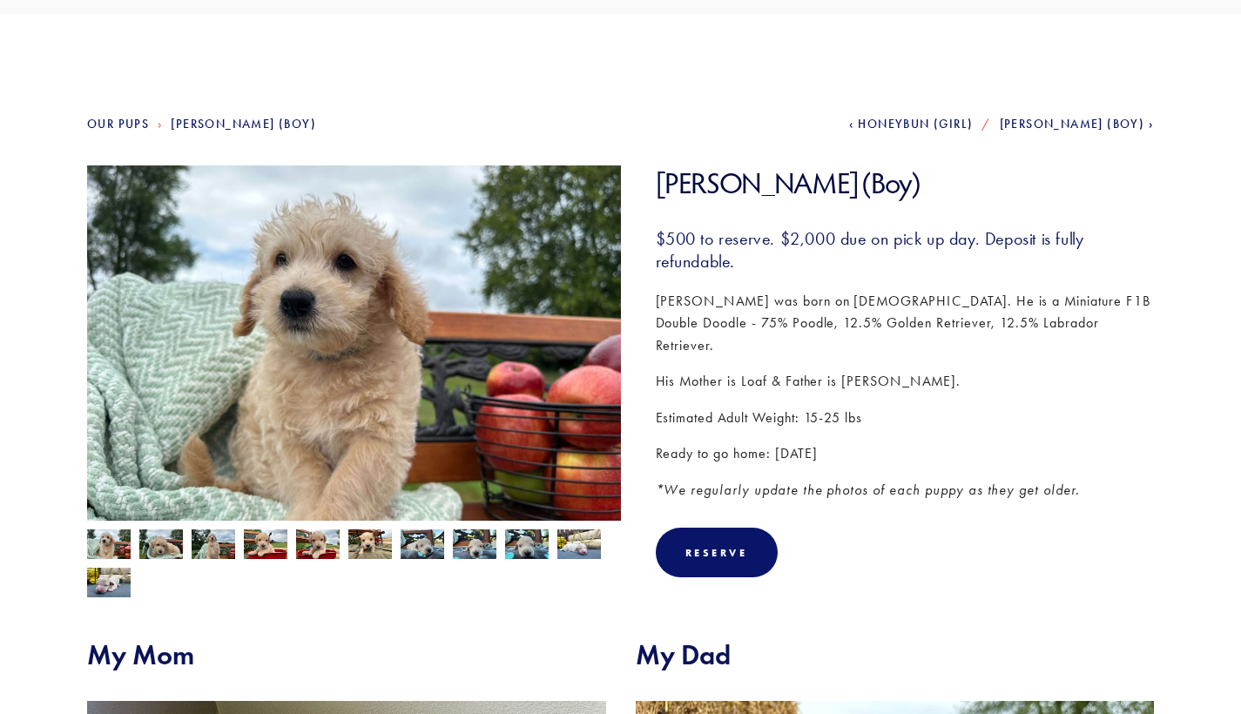
click at [151, 540] on img at bounding box center [161, 544] width 44 height 33
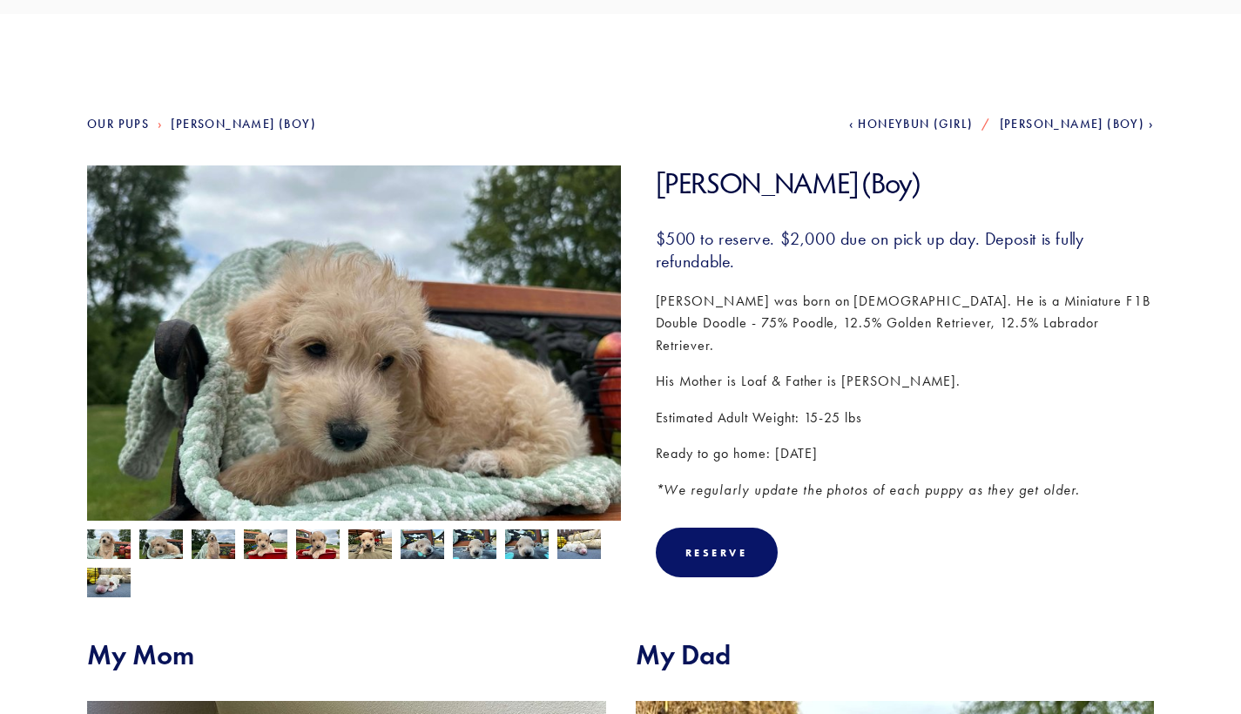
click at [110, 546] on img at bounding box center [109, 545] width 44 height 33
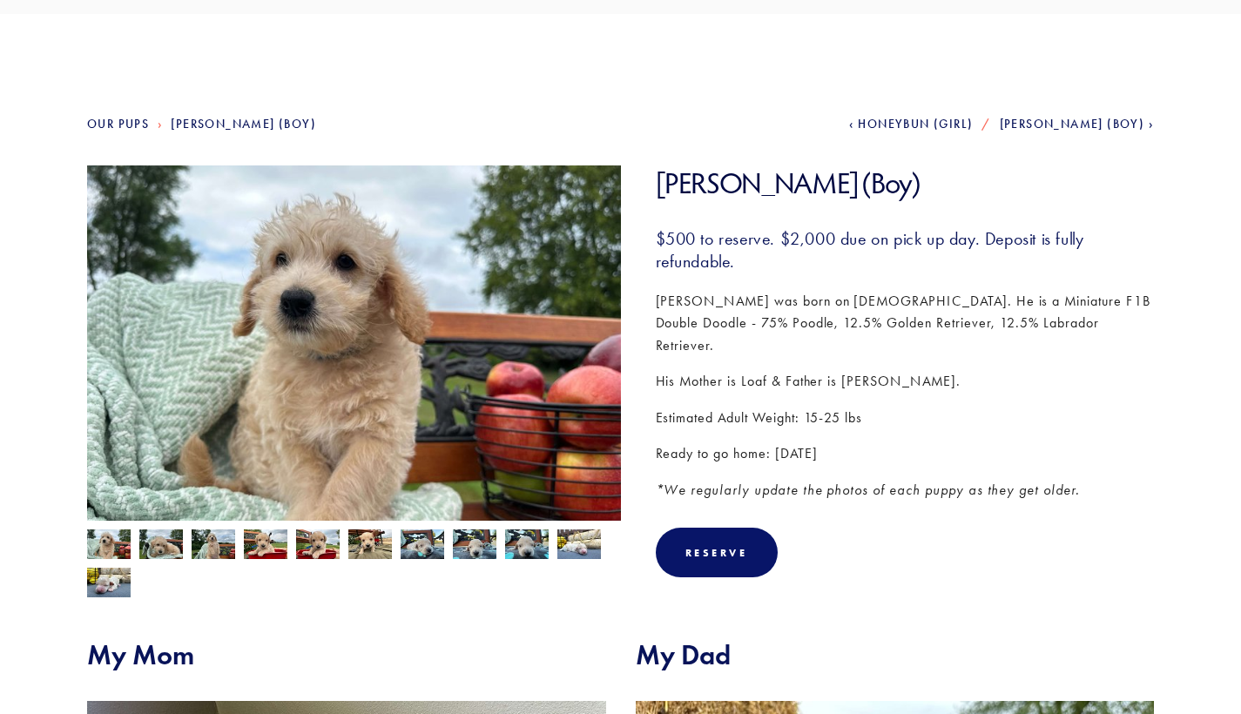
click at [368, 353] on img at bounding box center [354, 365] width 534 height 401
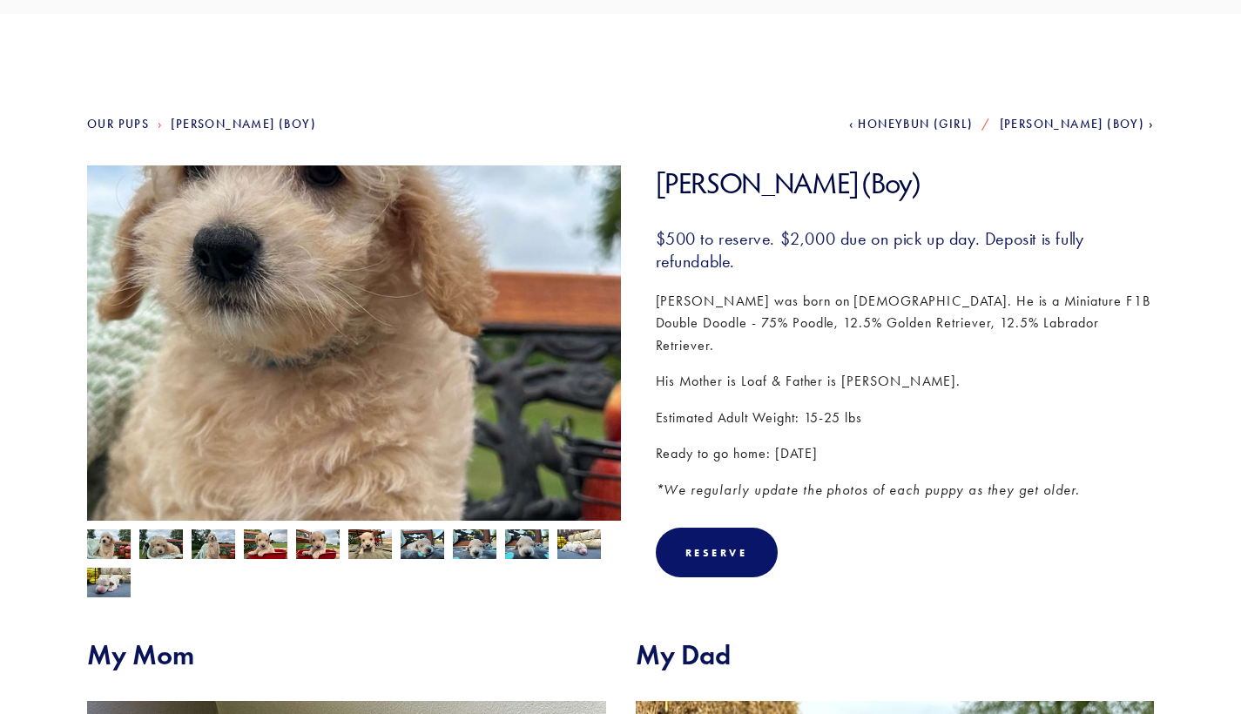
click at [368, 353] on img at bounding box center [354, 365] width 534 height 401
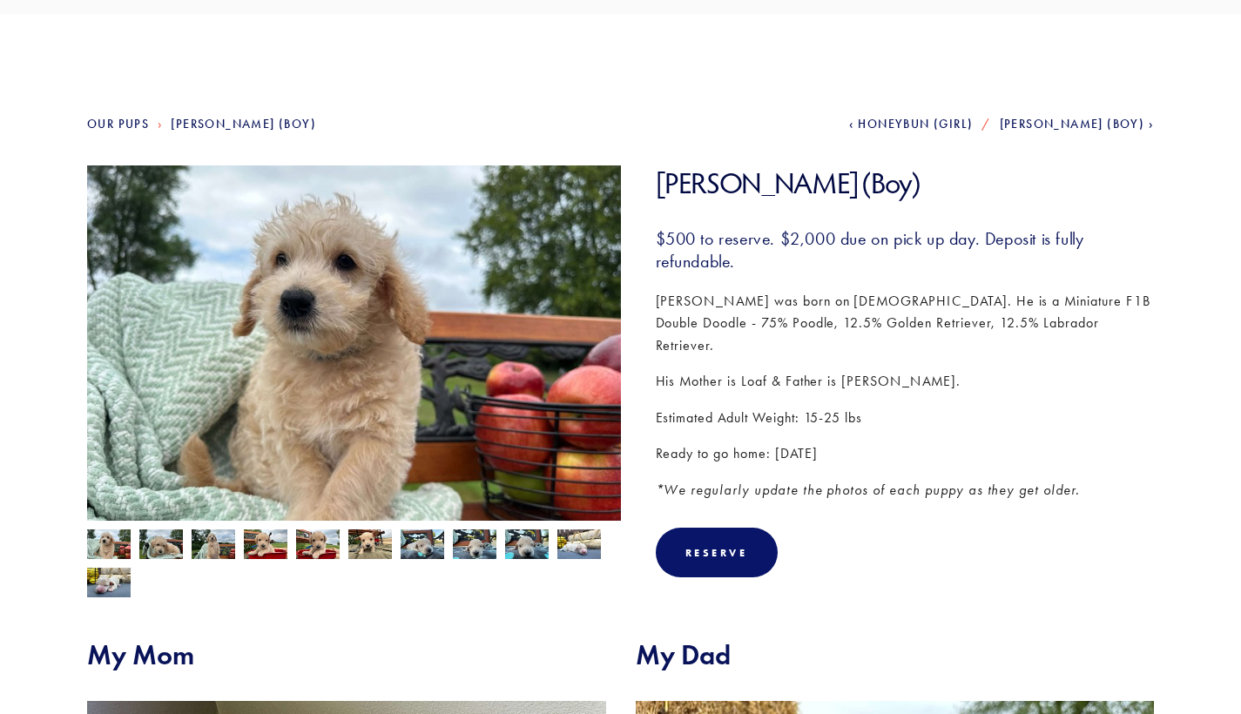
scroll to position [0, 0]
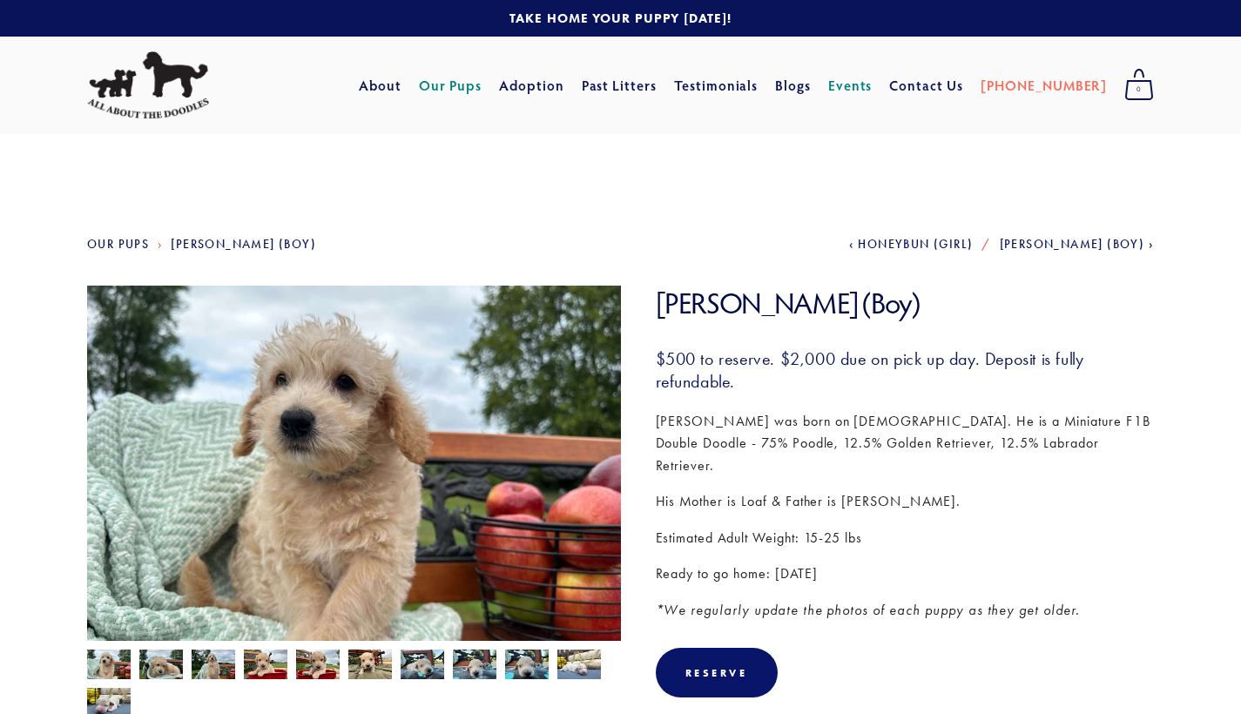
click at [872, 89] on link "Events" at bounding box center [850, 85] width 44 height 31
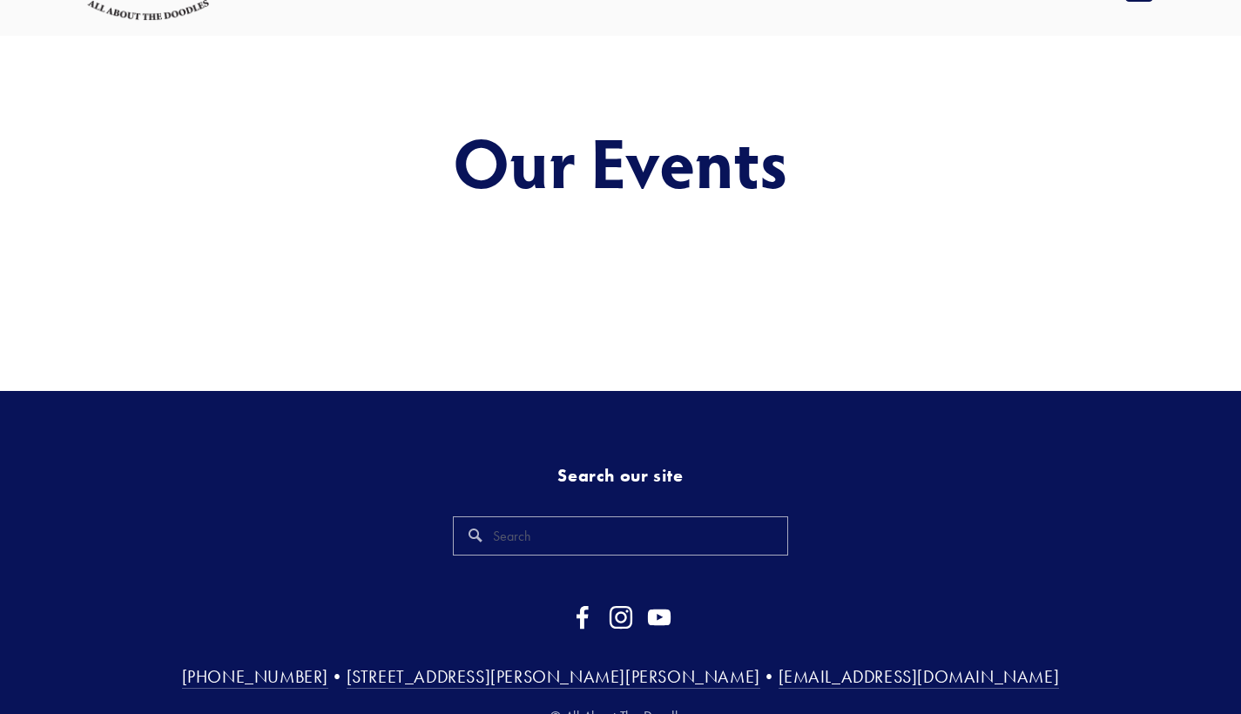
scroll to position [182, 0]
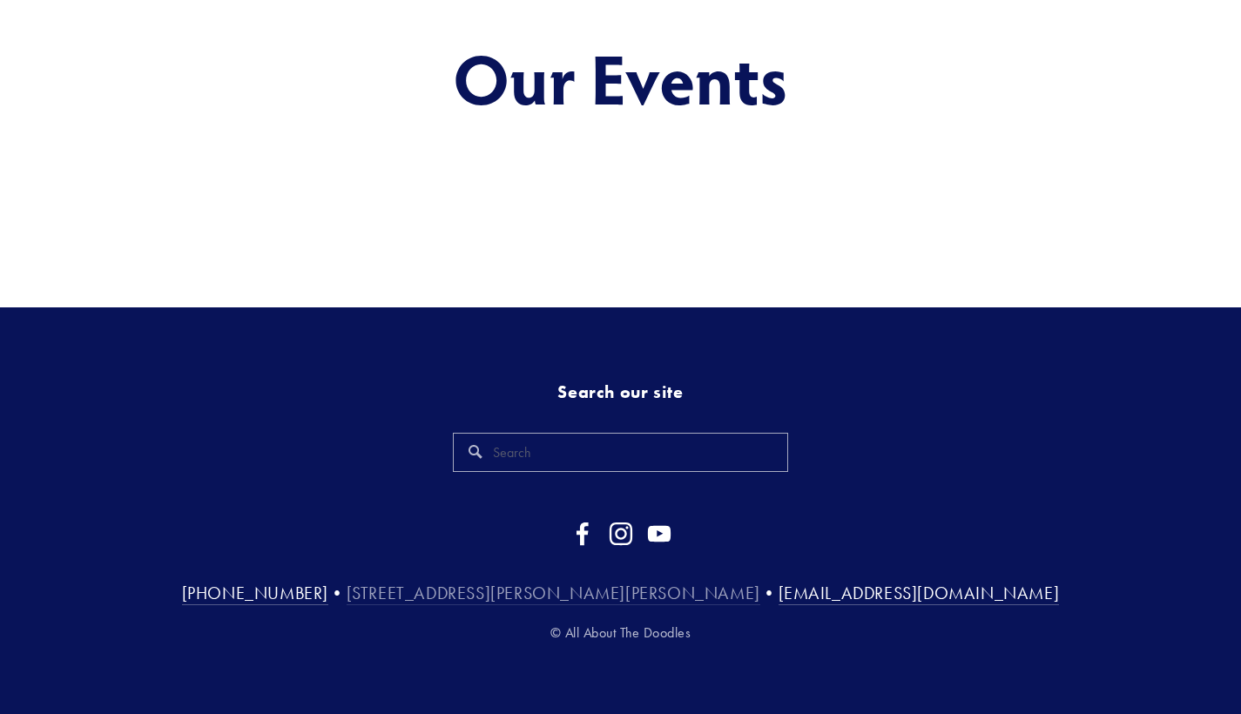
click at [616, 596] on link "[STREET_ADDRESS][PERSON_NAME][PERSON_NAME]" at bounding box center [554, 593] width 414 height 23
